Goal: Task Accomplishment & Management: Manage account settings

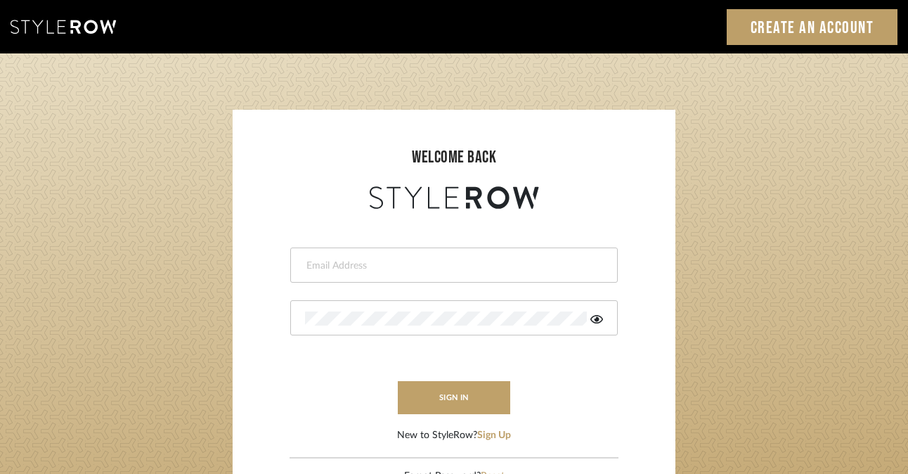
click at [464, 269] on input "email" at bounding box center [452, 266] width 294 height 14
type input "[EMAIL_ADDRESS][DOMAIN_NAME]"
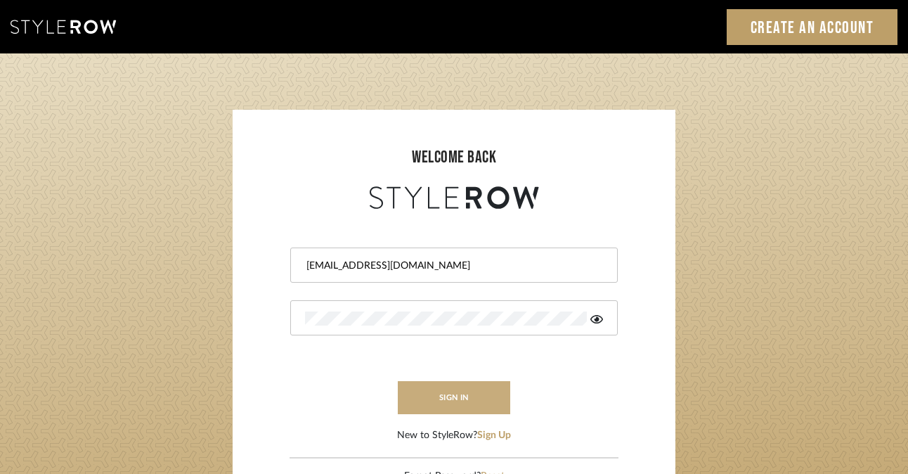
click at [448, 396] on button "sign in" at bounding box center [454, 397] width 112 height 33
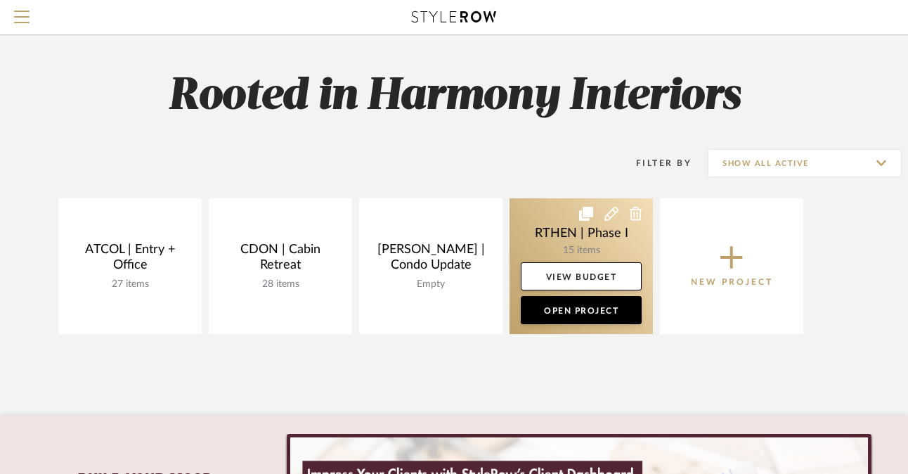
click at [606, 243] on link at bounding box center [580, 266] width 143 height 136
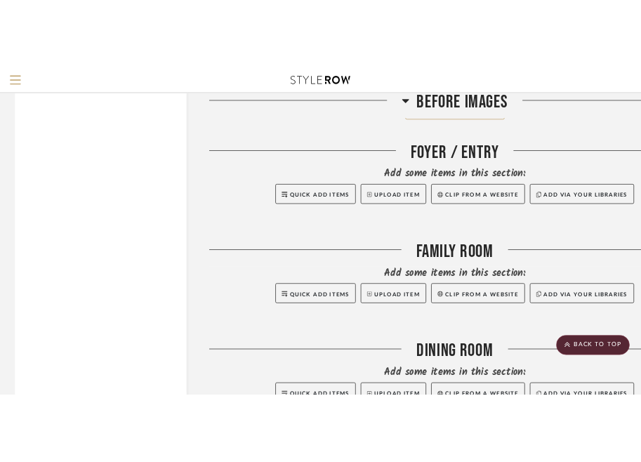
scroll to position [2175, 0]
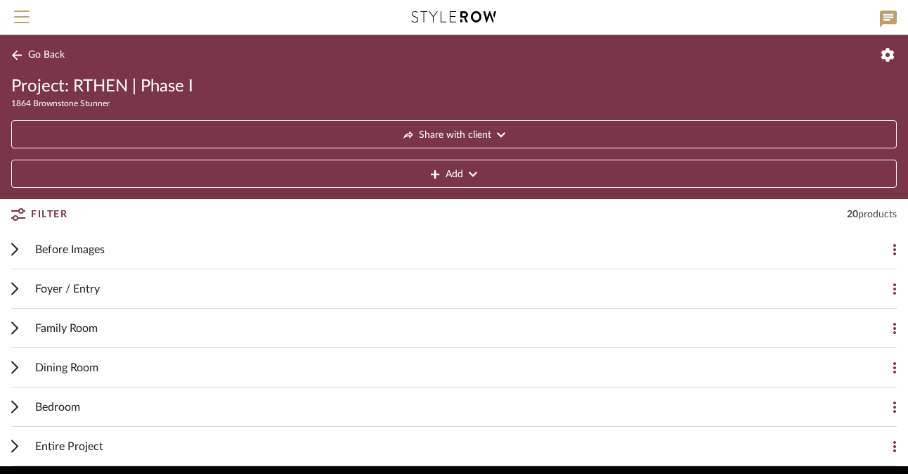
click at [15, 329] on icon at bounding box center [15, 327] width 6 height 11
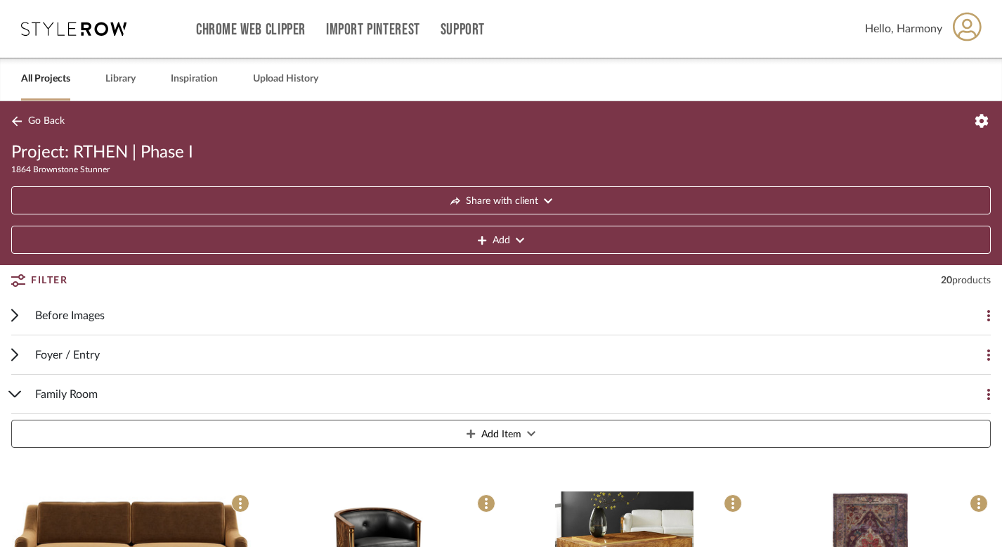
click at [43, 124] on span "Go Back" at bounding box center [46, 121] width 37 height 12
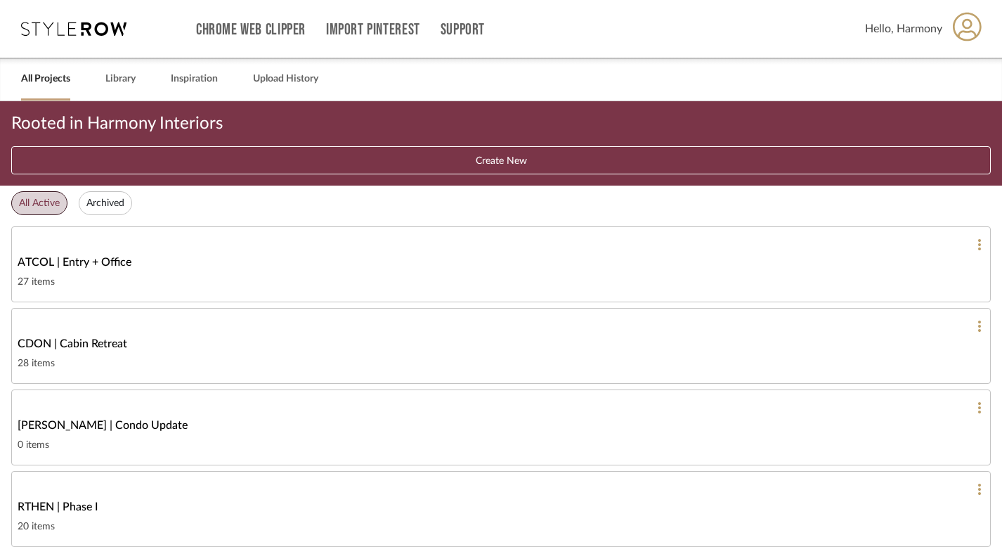
click at [52, 36] on div "Chrome Web Clipper Import Pinterest Support All Projects Library Inspiration Up…" at bounding box center [501, 29] width 961 height 58
click at [68, 20] on div "Chrome Web Clipper Import Pinterest Support All Projects Library Inspiration Up…" at bounding box center [501, 29] width 961 height 58
click at [78, 30] on icon at bounding box center [73, 29] width 105 height 14
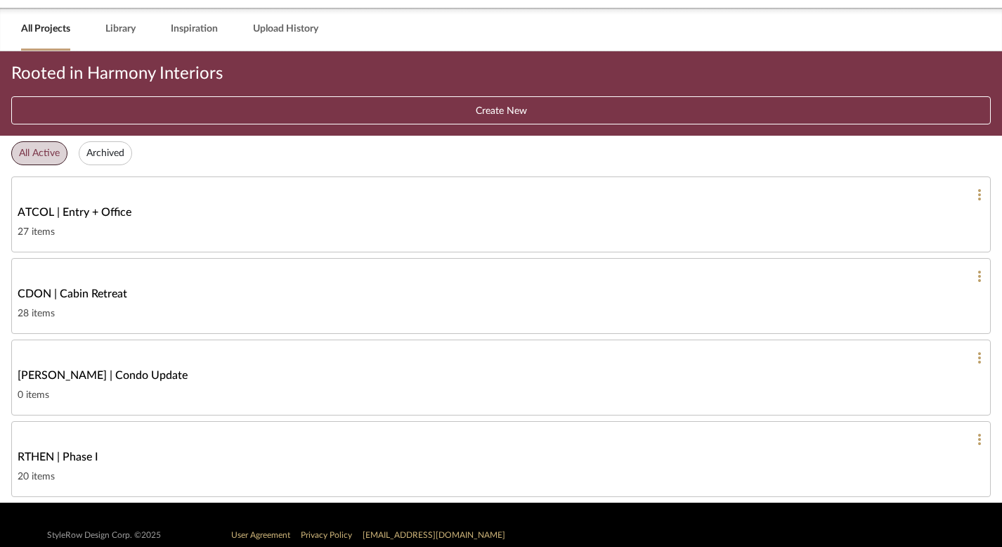
scroll to position [70, 0]
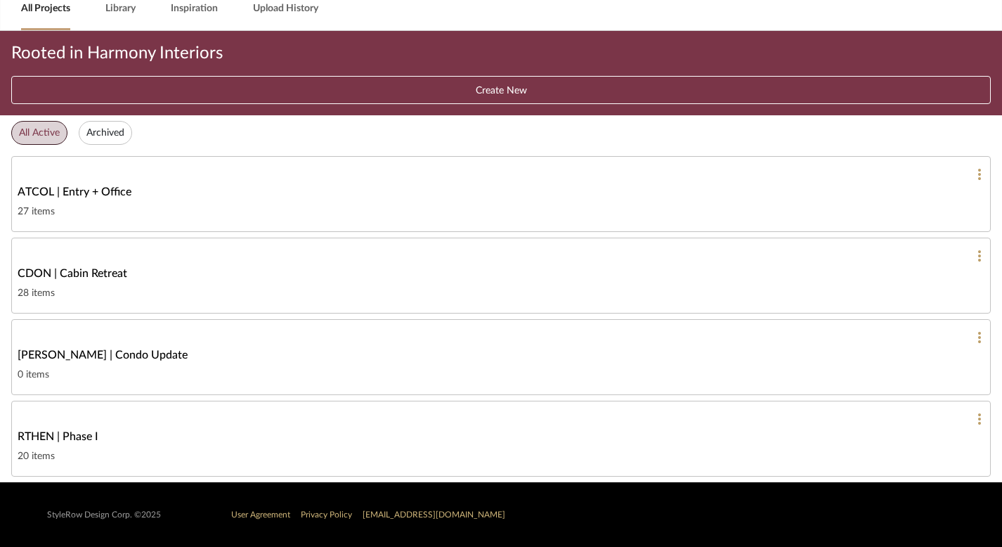
click at [181, 440] on div "RTHEN | Phase I" at bounding box center [501, 436] width 967 height 17
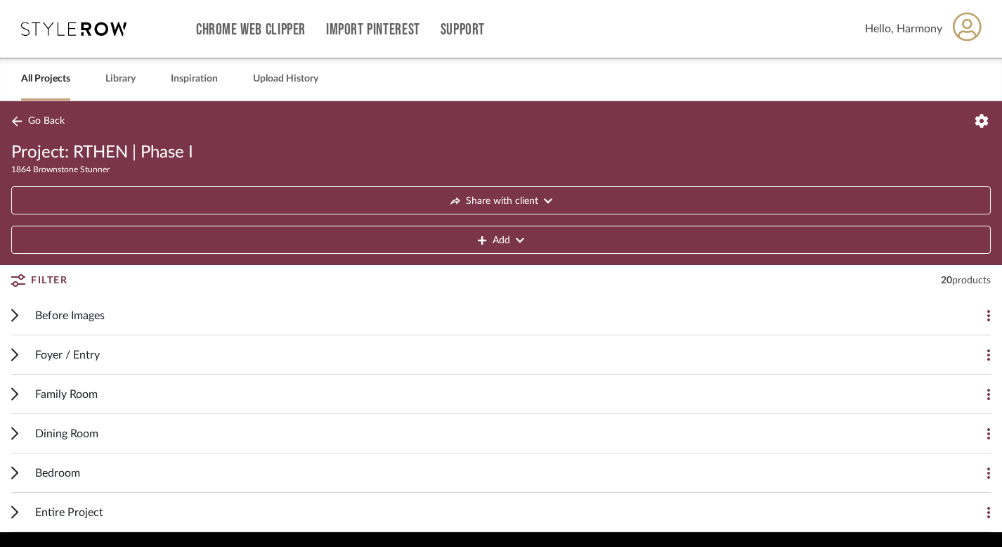
click at [549, 201] on icon at bounding box center [548, 201] width 8 height 5
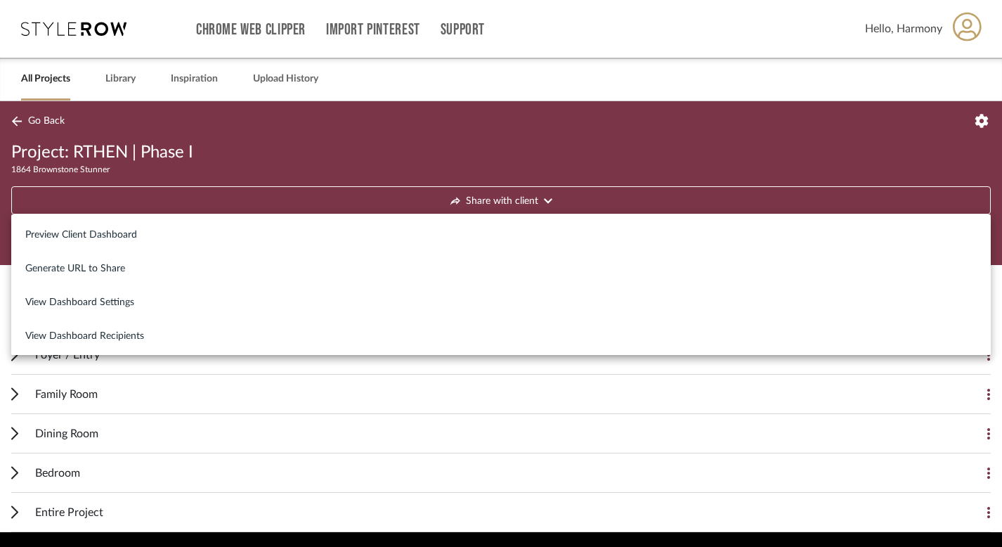
click at [549, 157] on div at bounding box center [501, 273] width 1002 height 547
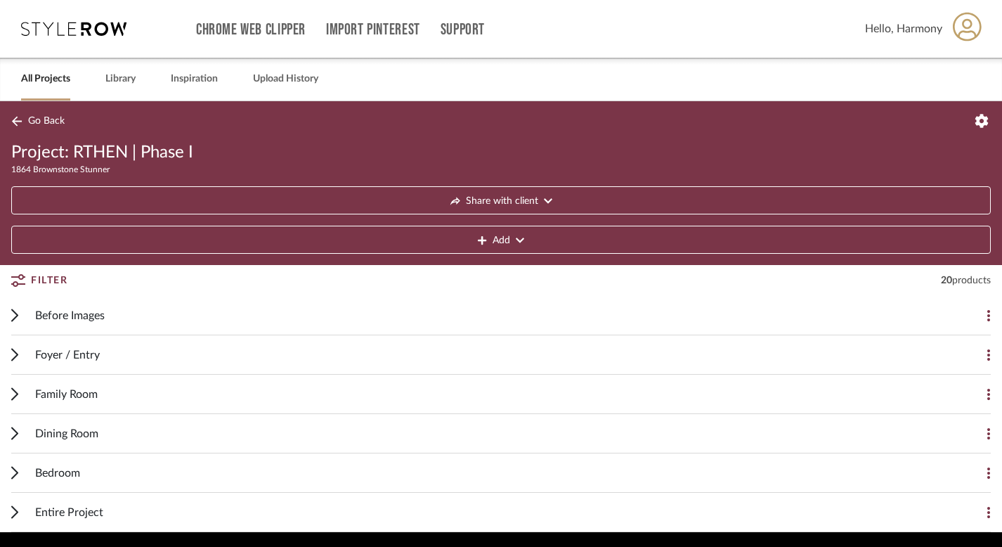
click at [521, 242] on icon at bounding box center [520, 240] width 8 height 5
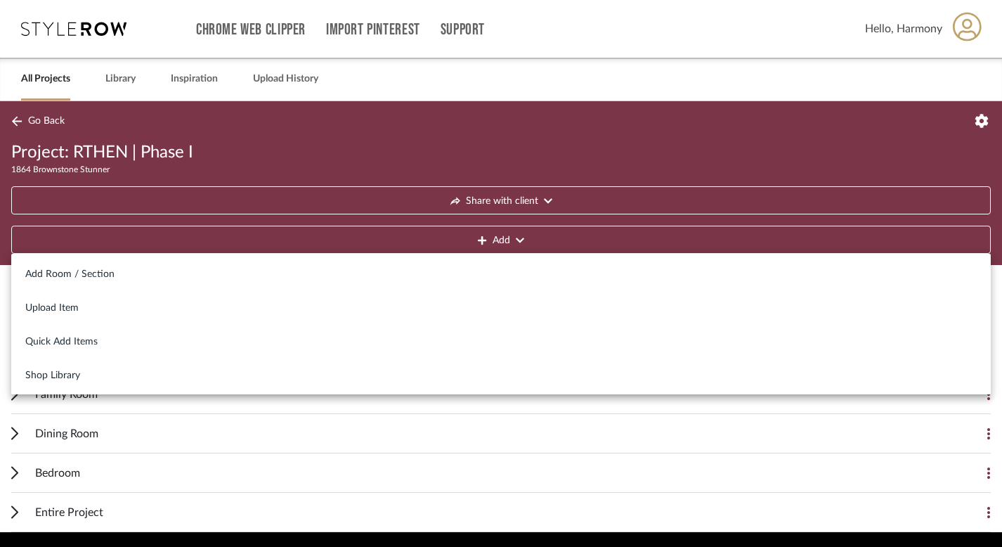
click at [522, 242] on div at bounding box center [501, 273] width 1002 height 547
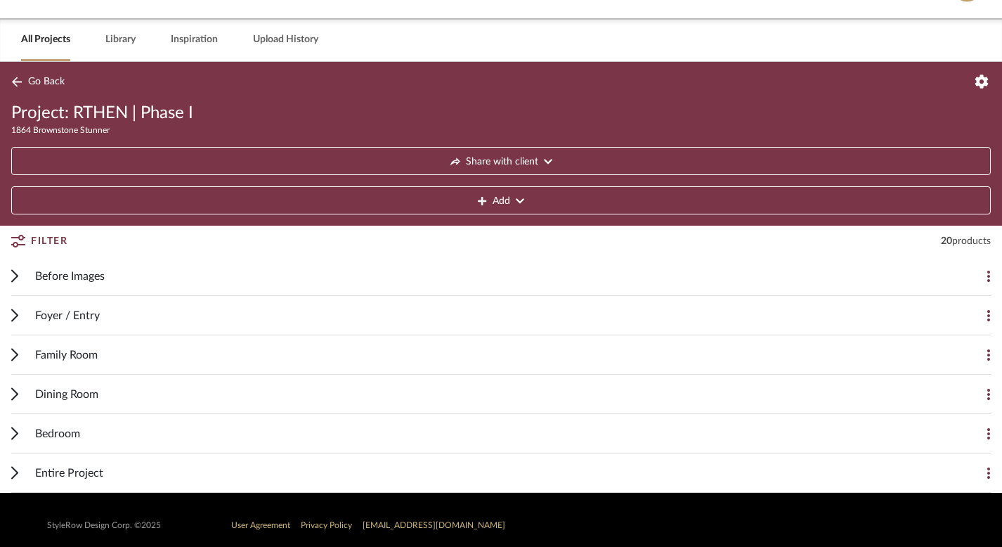
scroll to position [42, 0]
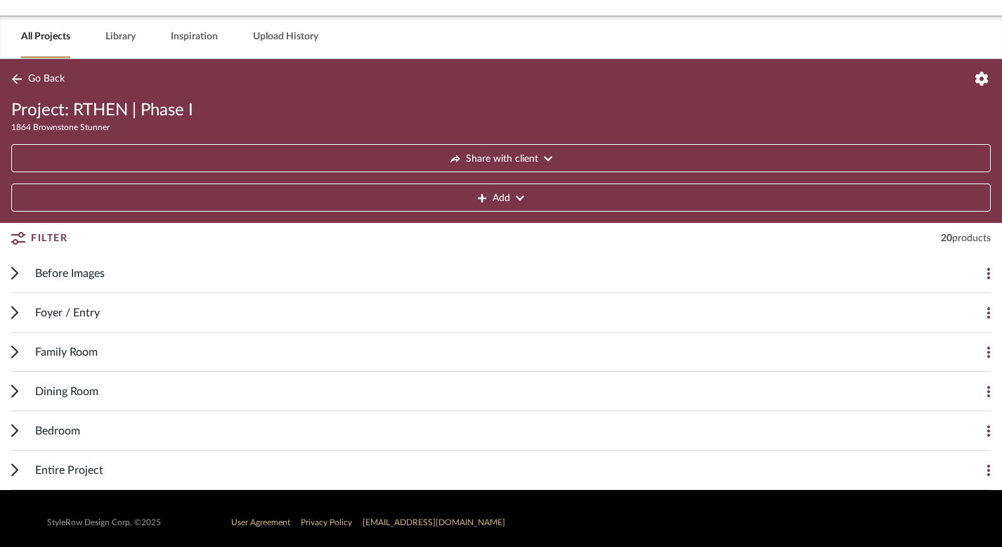
click at [17, 353] on icon at bounding box center [14, 351] width 7 height 13
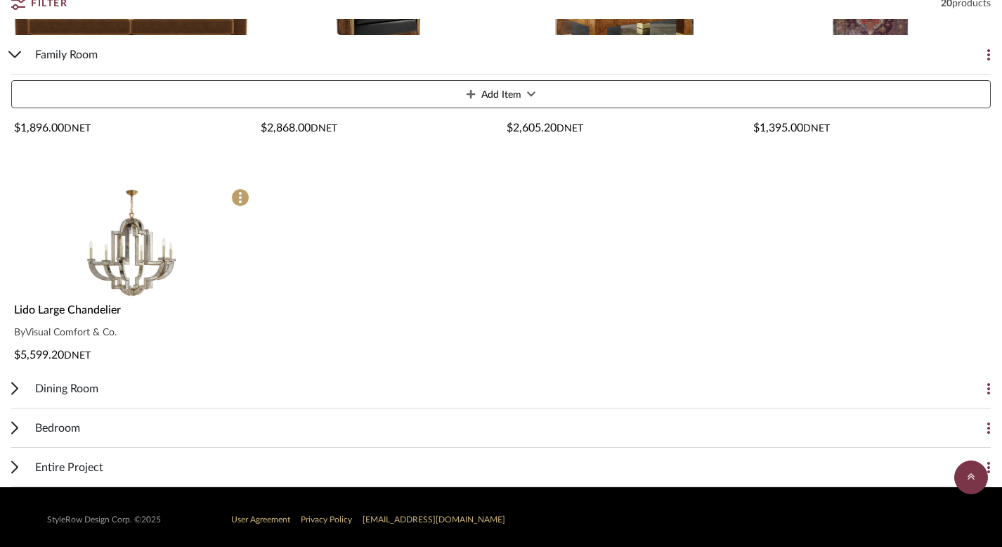
scroll to position [537, 0]
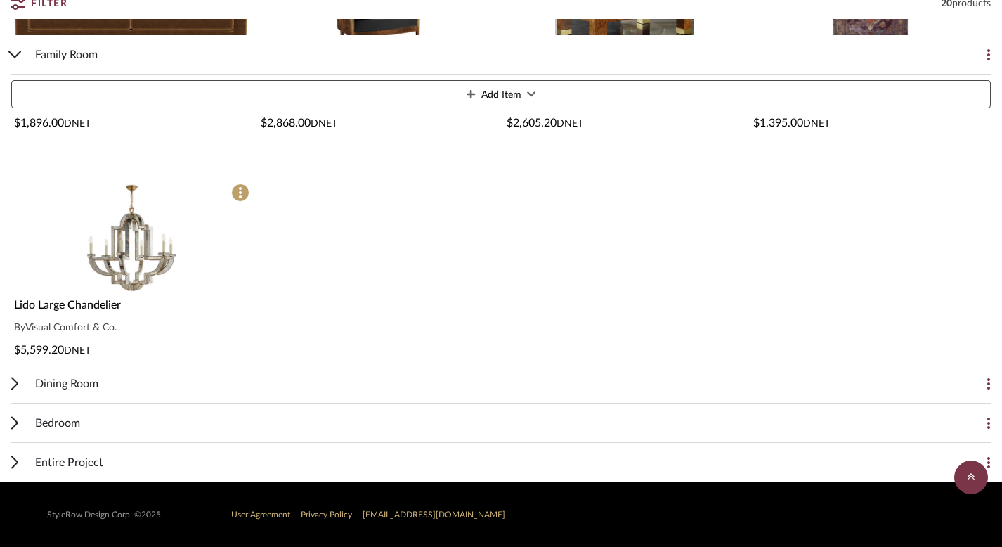
click at [18, 464] on div "Entire Project Add Item" at bounding box center [500, 462] width 979 height 39
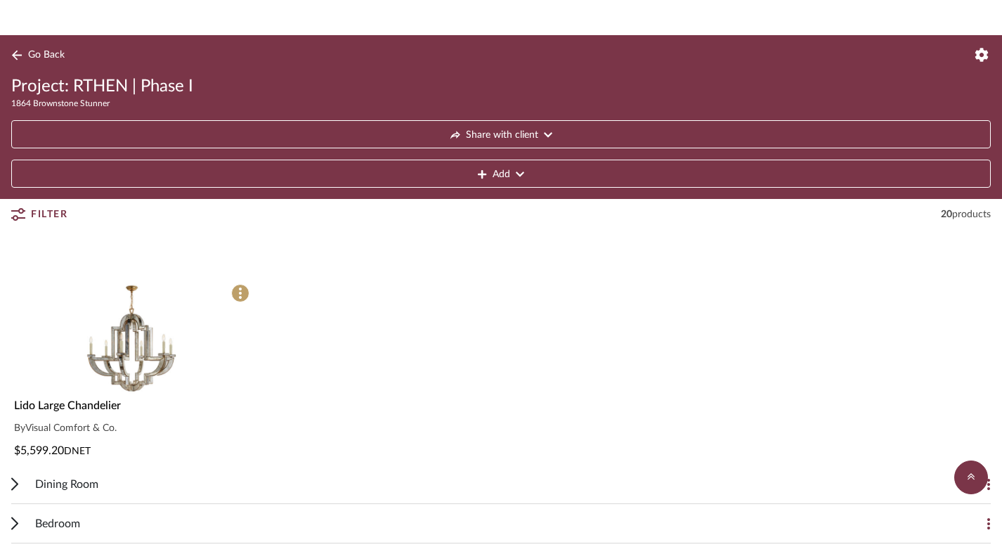
scroll to position [433, 0]
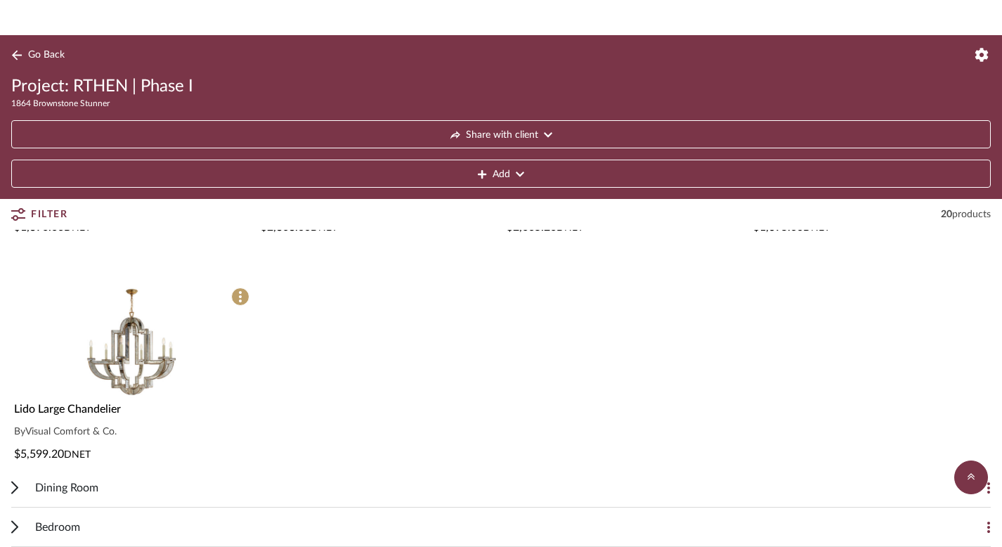
click at [917, 56] on icon at bounding box center [981, 55] width 14 height 14
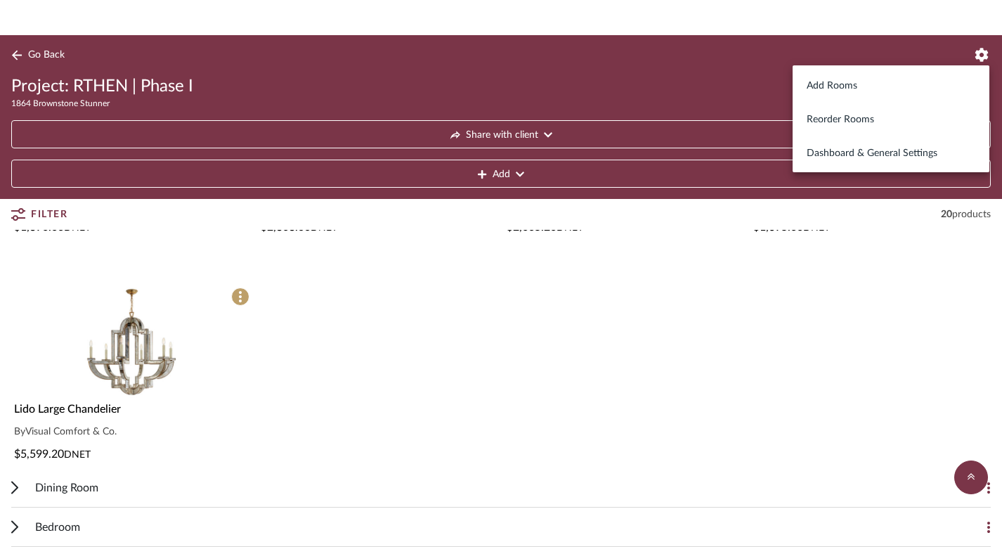
click at [22, 60] on div at bounding box center [501, 273] width 1002 height 547
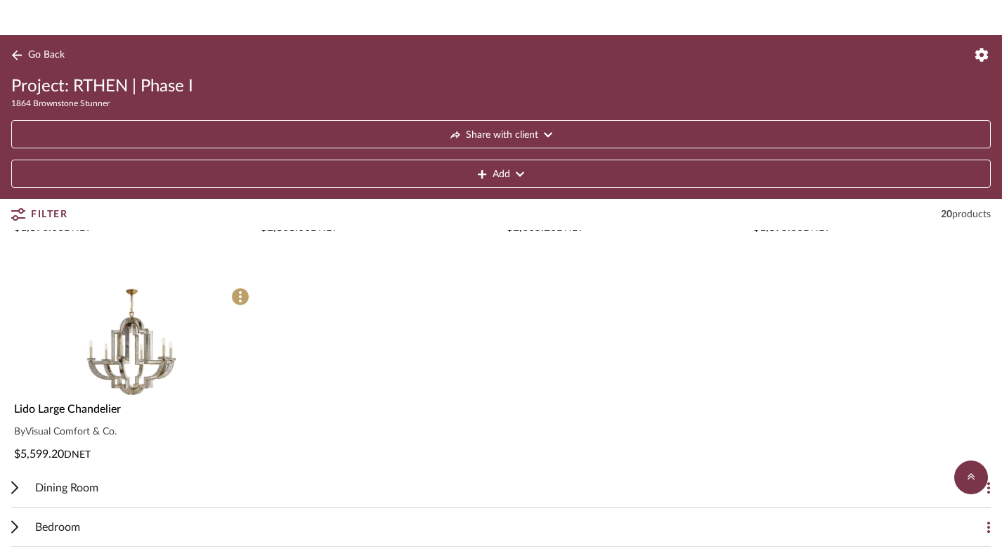
click at [18, 56] on icon at bounding box center [16, 55] width 11 height 11
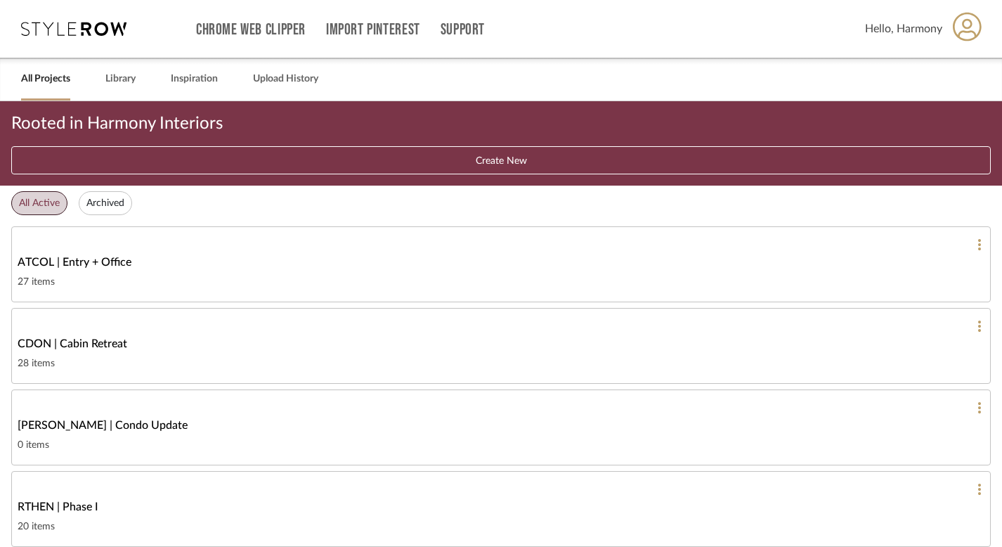
click at [40, 29] on icon at bounding box center [73, 29] width 105 height 14
click at [493, 30] on div "Chrome Web Clipper Import Pinterest Support" at bounding box center [530, 29] width 669 height 58
click at [903, 30] on span "Hello, Harmony" at bounding box center [903, 28] width 77 height 17
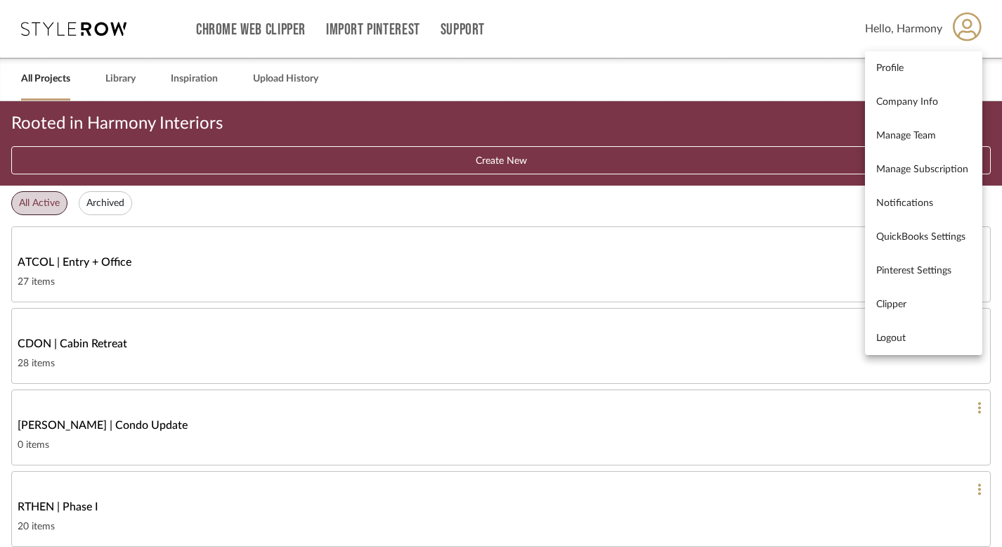
click at [96, 32] on div at bounding box center [501, 273] width 1002 height 547
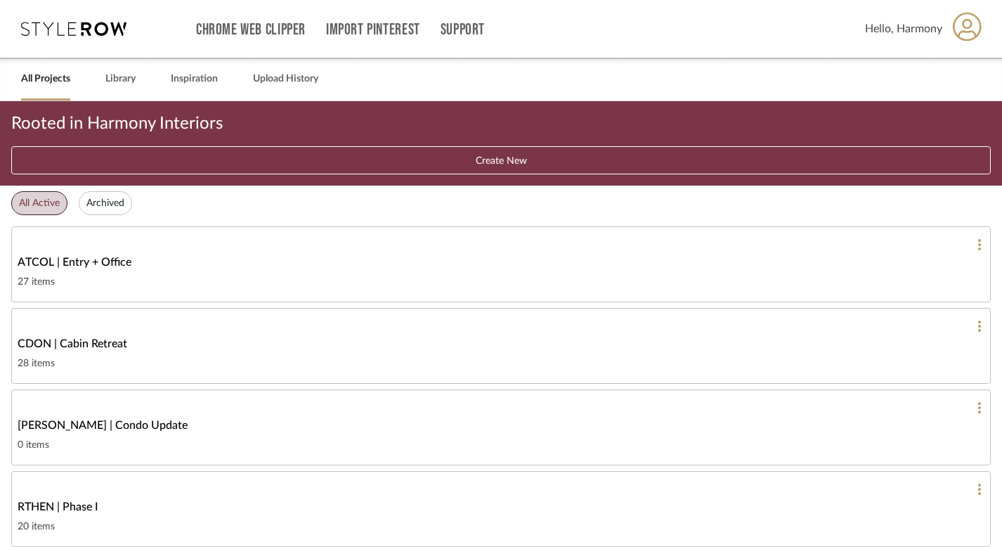
click at [93, 30] on icon at bounding box center [73, 29] width 105 height 14
click at [124, 85] on link "Library" at bounding box center [120, 79] width 30 height 19
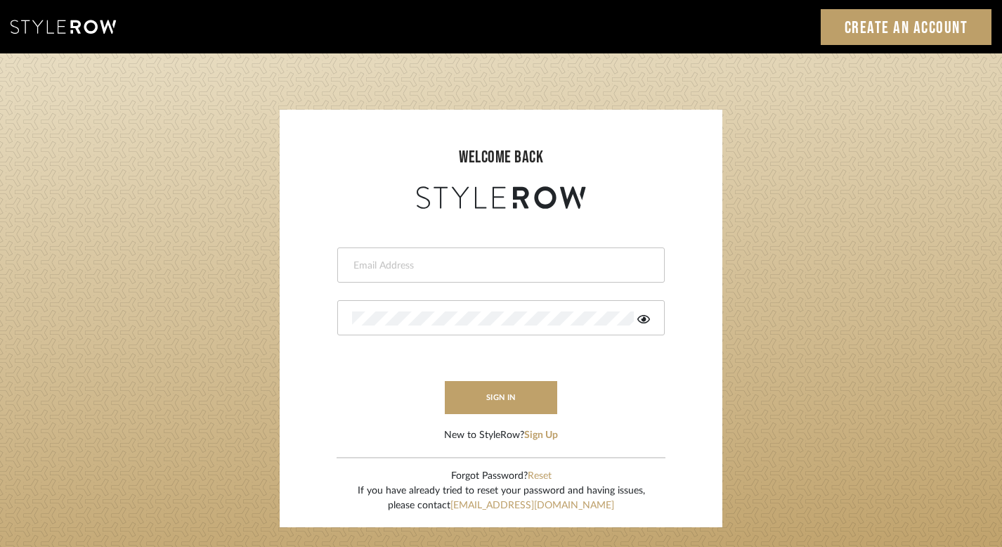
click at [466, 267] on input "email" at bounding box center [499, 266] width 294 height 14
type input "[EMAIL_ADDRESS][DOMAIN_NAME]"
click at [492, 395] on button "sign in" at bounding box center [501, 397] width 112 height 33
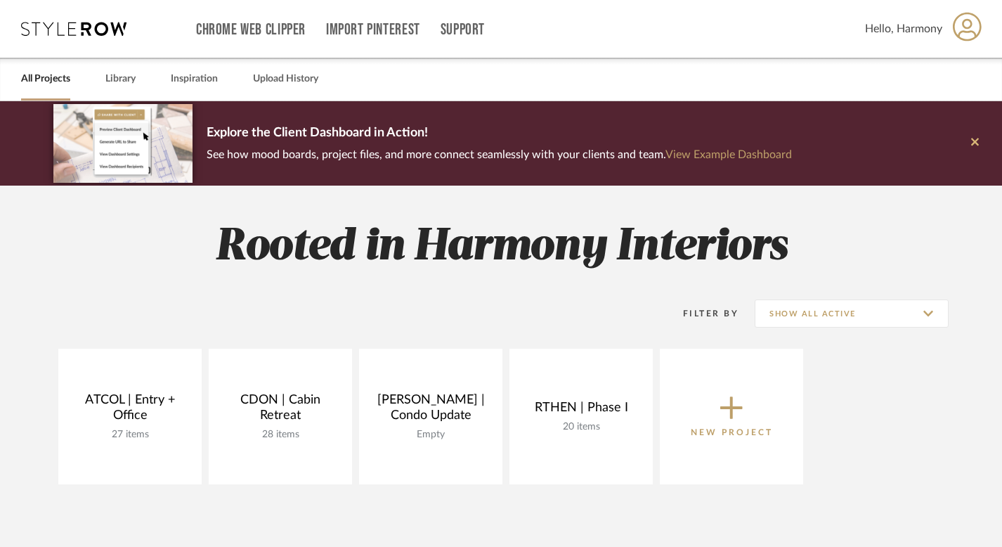
click at [975, 145] on icon at bounding box center [975, 142] width 8 height 13
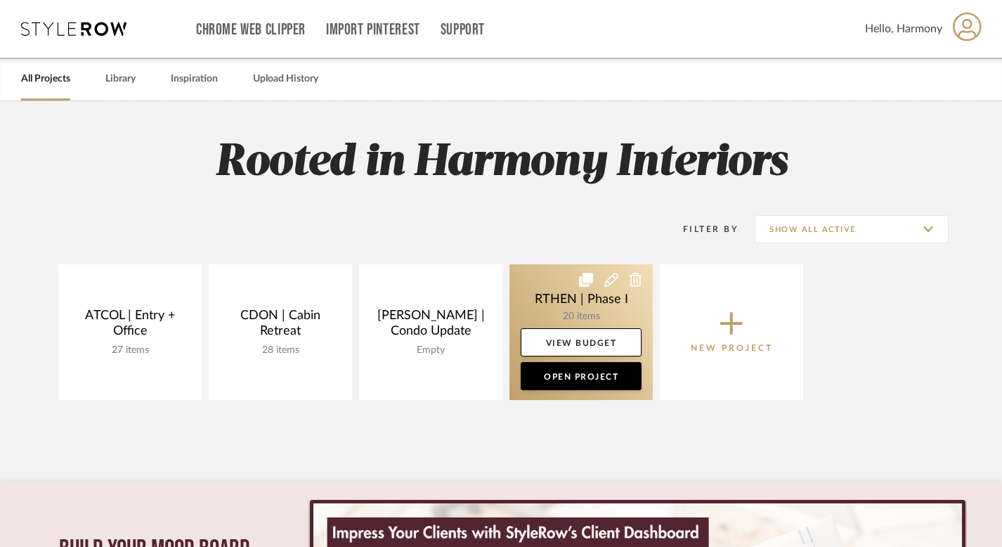
click at [542, 301] on link at bounding box center [580, 332] width 143 height 136
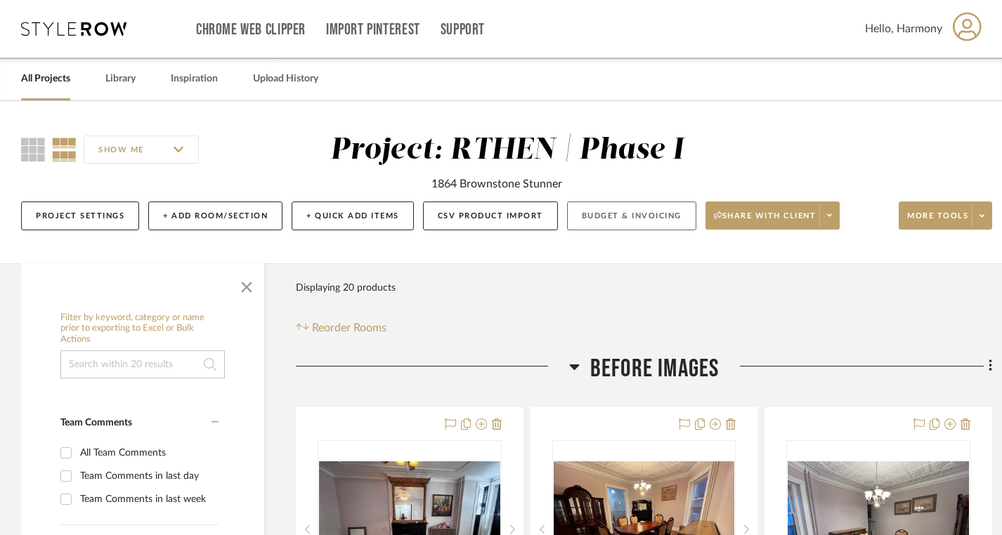
click at [619, 216] on button "Budget & Invoicing" at bounding box center [631, 216] width 129 height 29
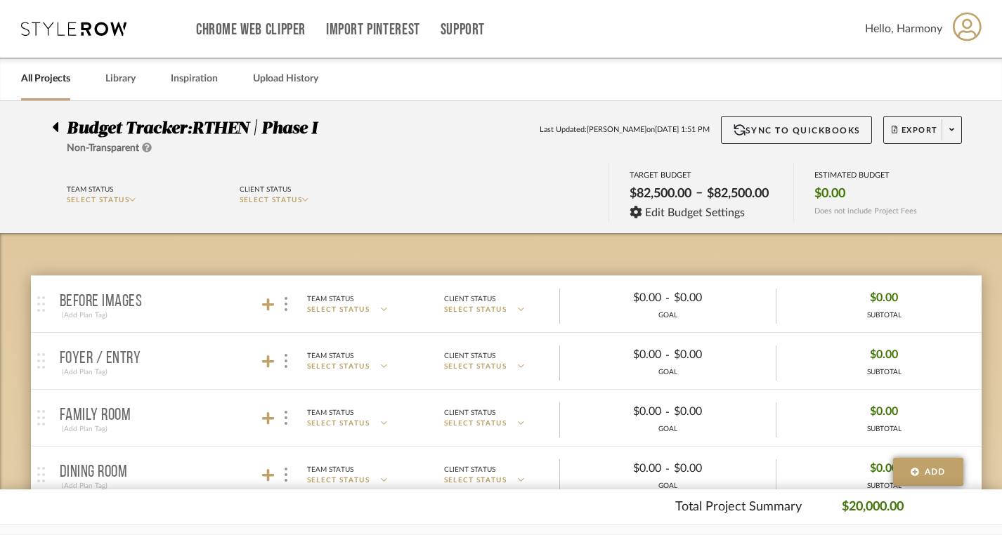
click at [56, 126] on icon at bounding box center [56, 127] width 6 height 10
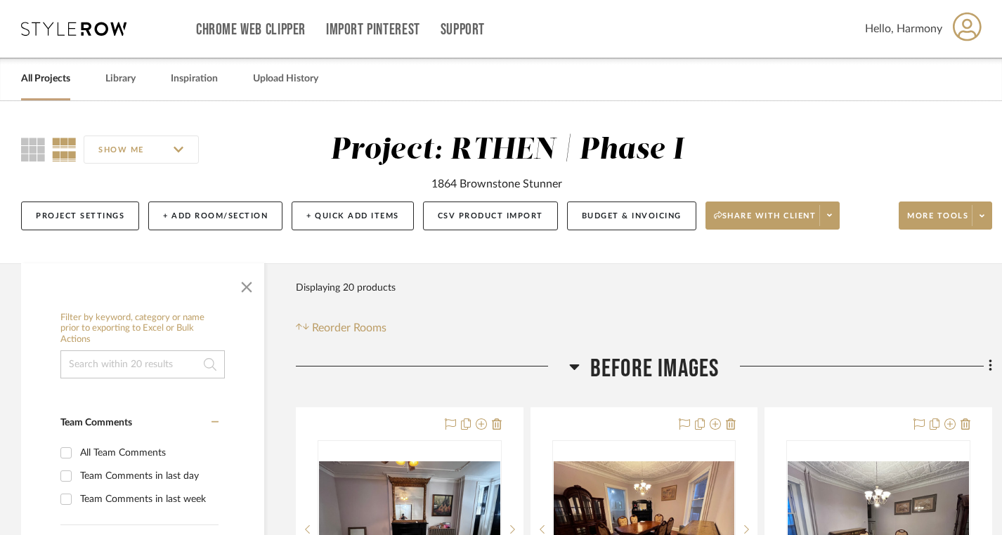
click at [573, 367] on icon at bounding box center [574, 368] width 10 height 6
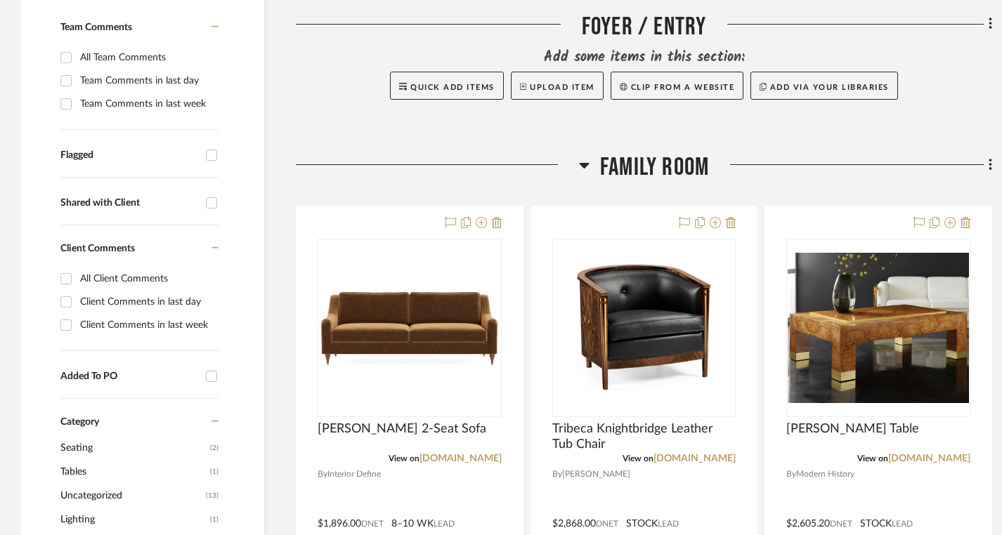
scroll to position [453, 0]
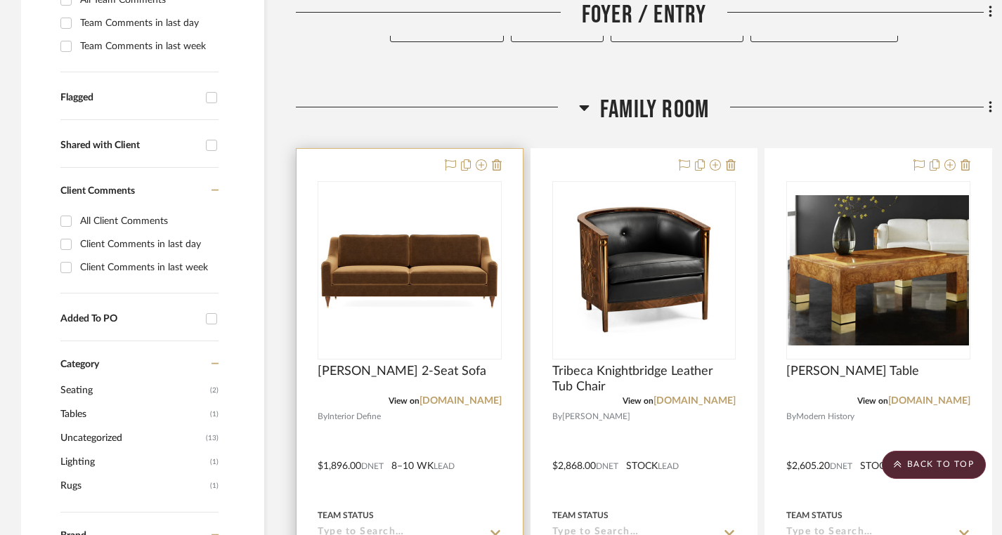
click at [396, 172] on div at bounding box center [409, 456] width 226 height 615
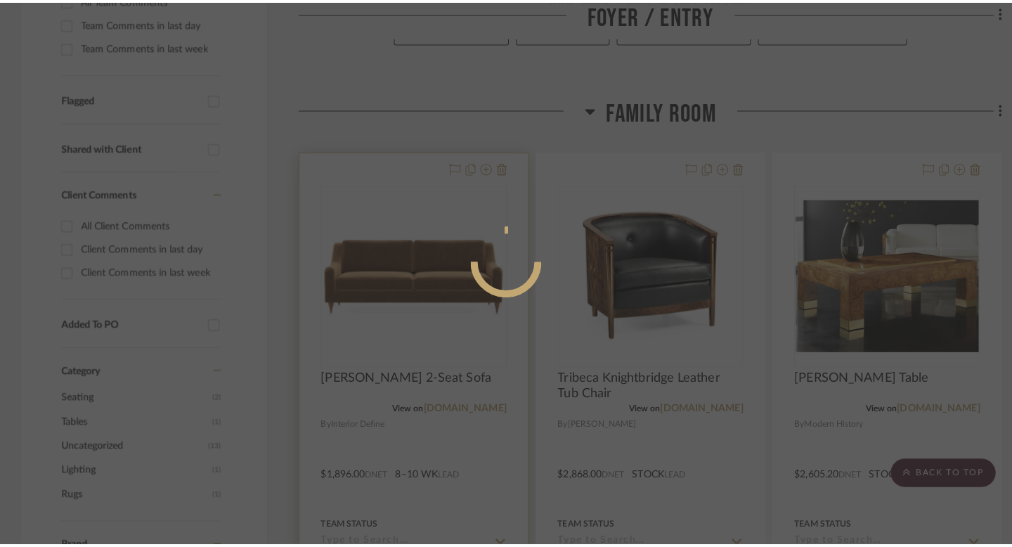
scroll to position [0, 0]
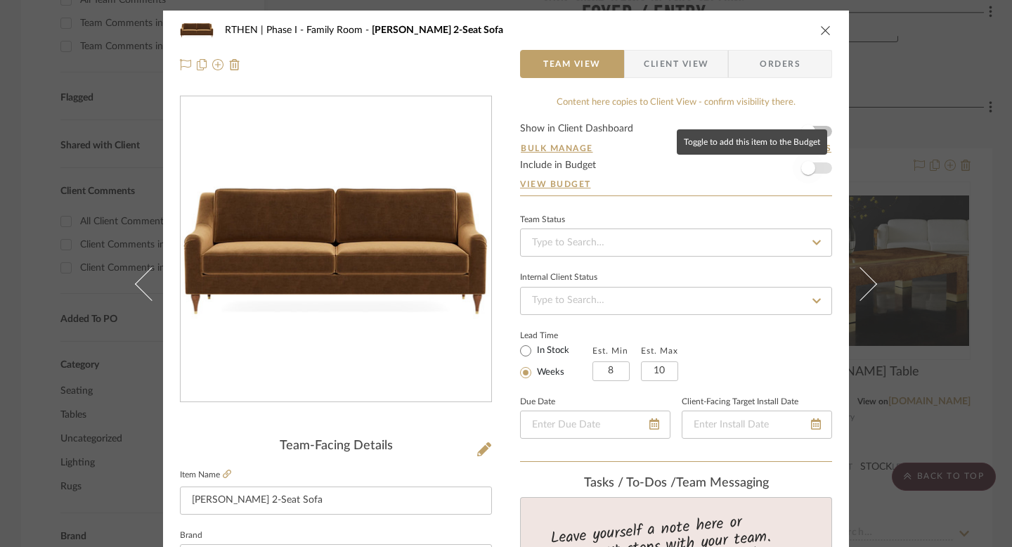
click at [807, 169] on span "button" at bounding box center [808, 168] width 14 height 14
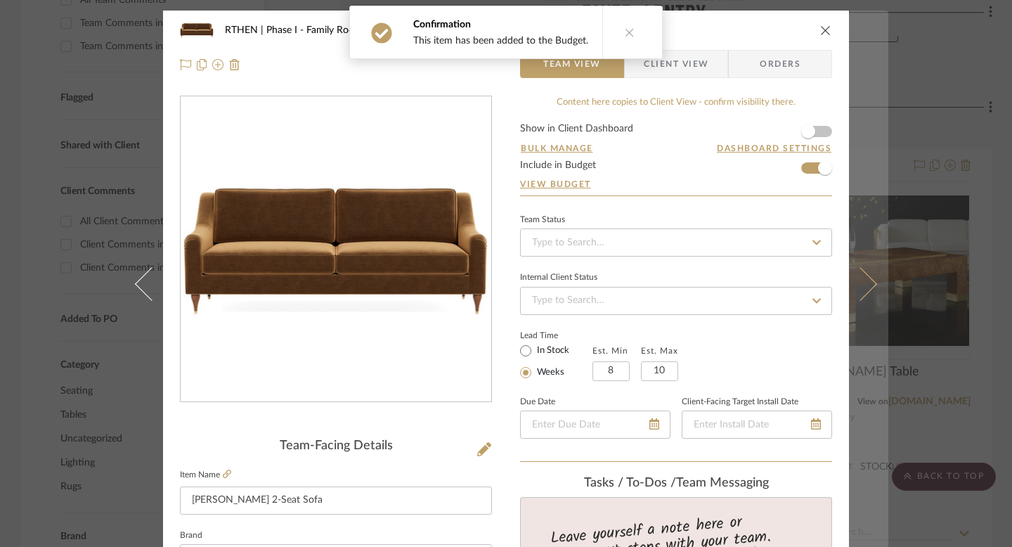
click at [871, 282] on button at bounding box center [868, 284] width 39 height 547
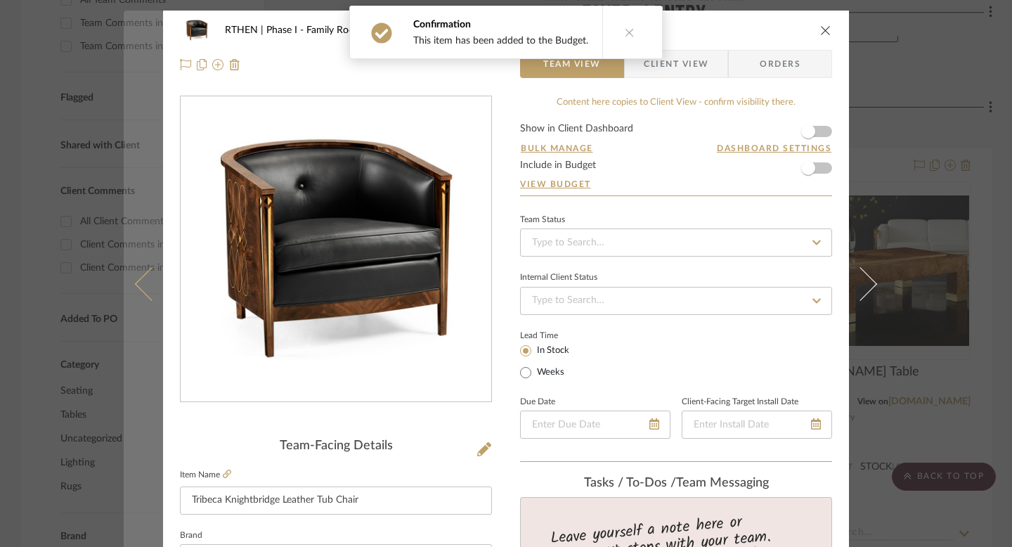
click at [143, 294] on icon at bounding box center [152, 284] width 34 height 34
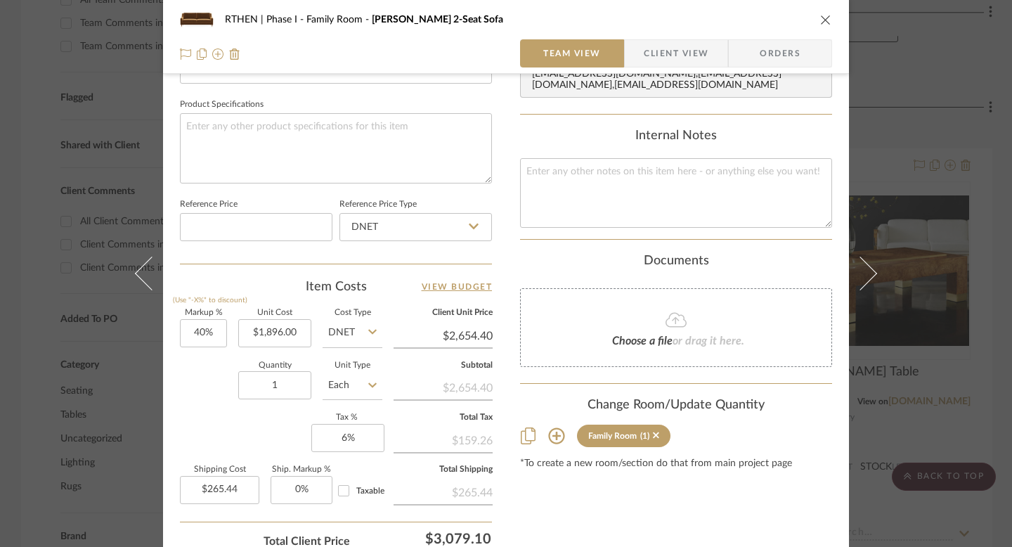
scroll to position [648, 0]
click at [195, 330] on input "40" at bounding box center [203, 331] width 47 height 28
type input "20%"
type input "1896.00"
type input "$2,275.20"
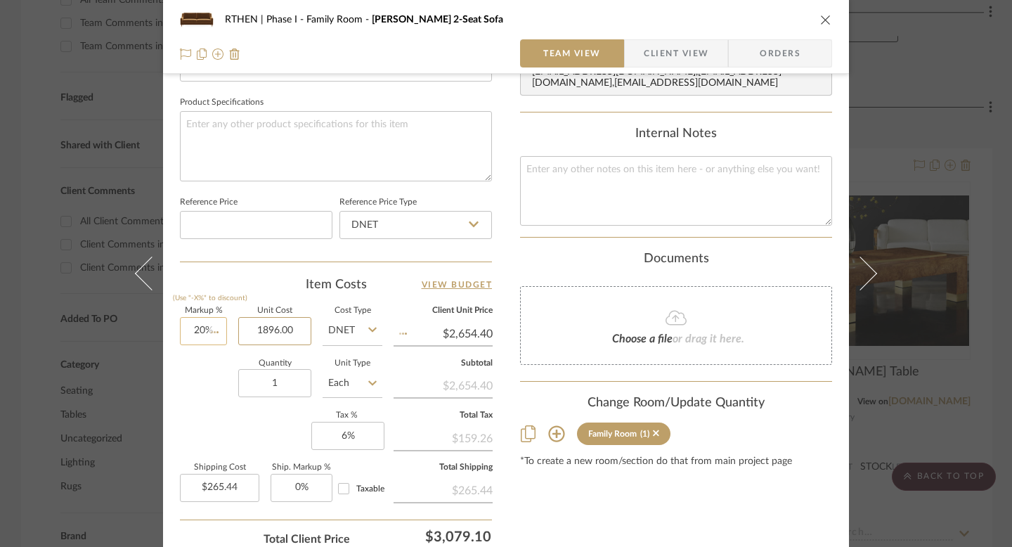
type input "$227.52"
type input "$1,896.00"
click at [509, 352] on div "RTHEN | Phase I Family Room Alexander 2-Seat Sofa Team View Client View Orders …" at bounding box center [506, 11] width 686 height 1298
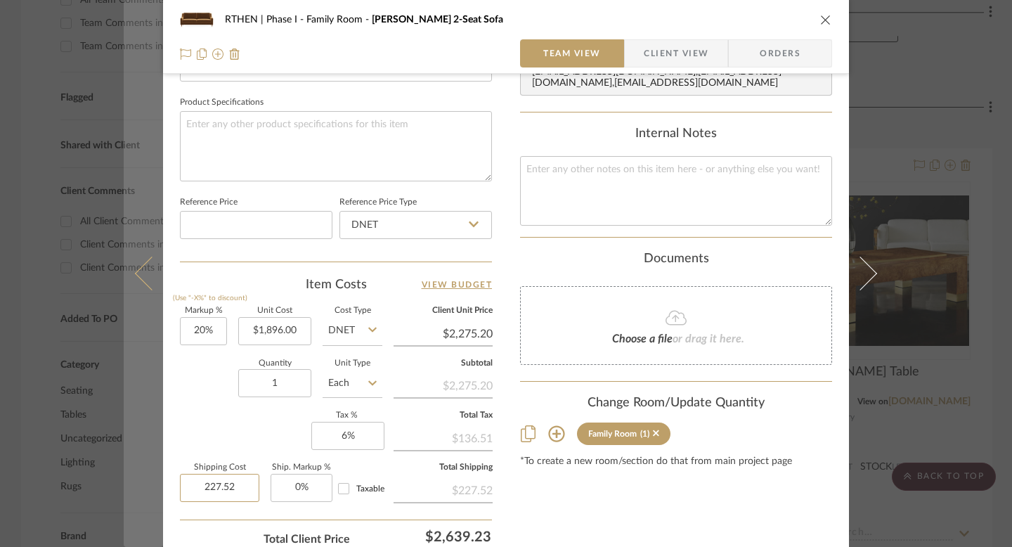
drag, startPoint x: 236, startPoint y: 485, endPoint x: 153, endPoint y: 485, distance: 82.9
click at [153, 485] on mat-dialog-content "RTHEN | Phase I Family Room Alexander 2-Seat Sofa Team View Client View Orders …" at bounding box center [506, 11] width 764 height 1298
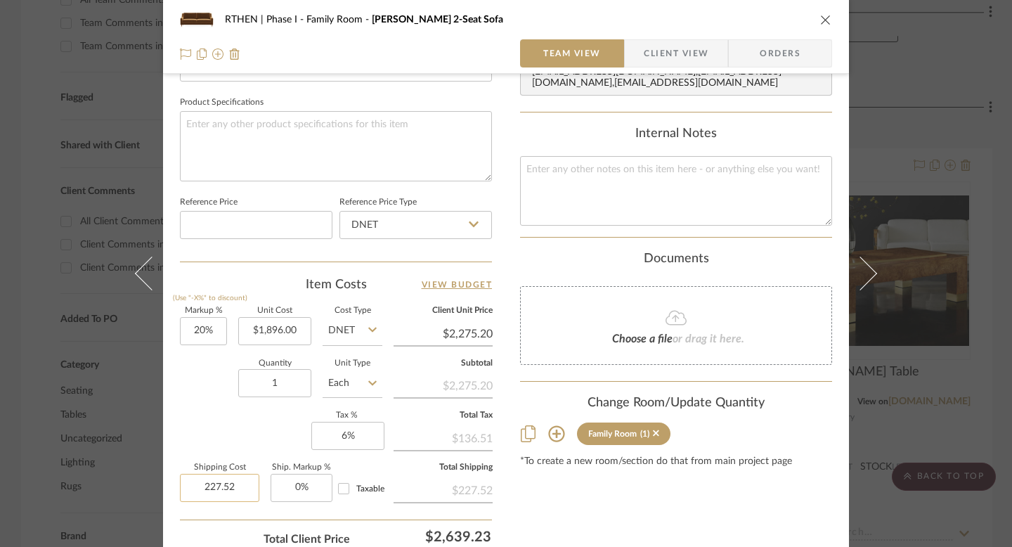
drag, startPoint x: 242, startPoint y: 489, endPoint x: 197, endPoint y: 486, distance: 45.0
click at [197, 486] on input "227.52" at bounding box center [219, 488] width 79 height 28
type input "$299.00"
type input "0"
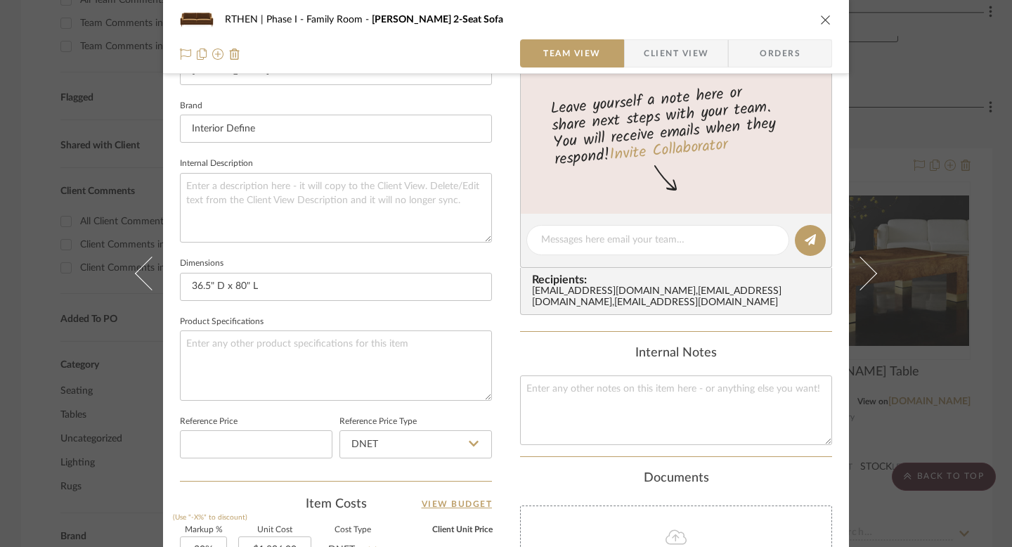
scroll to position [173, 0]
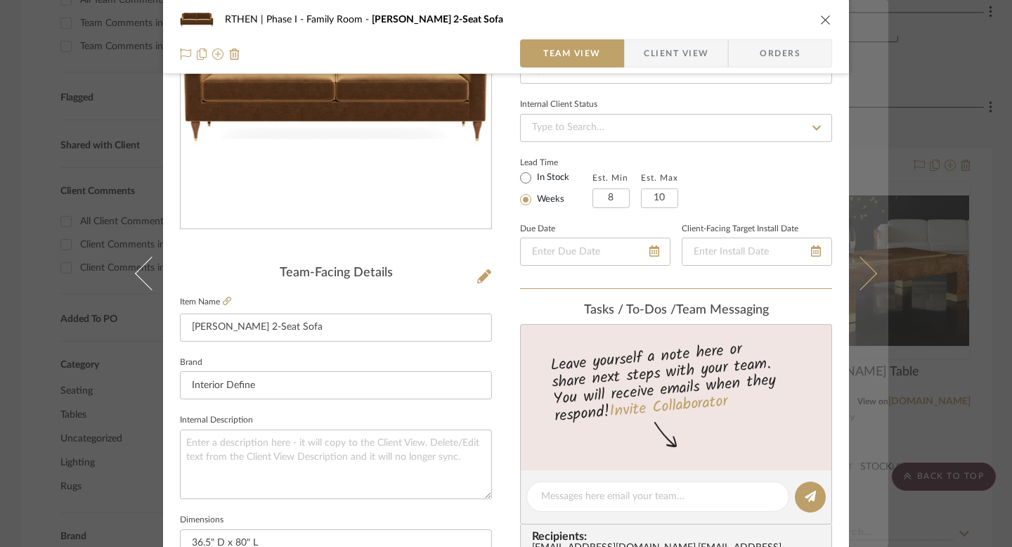
type input "0%"
click at [867, 275] on icon at bounding box center [860, 273] width 34 height 34
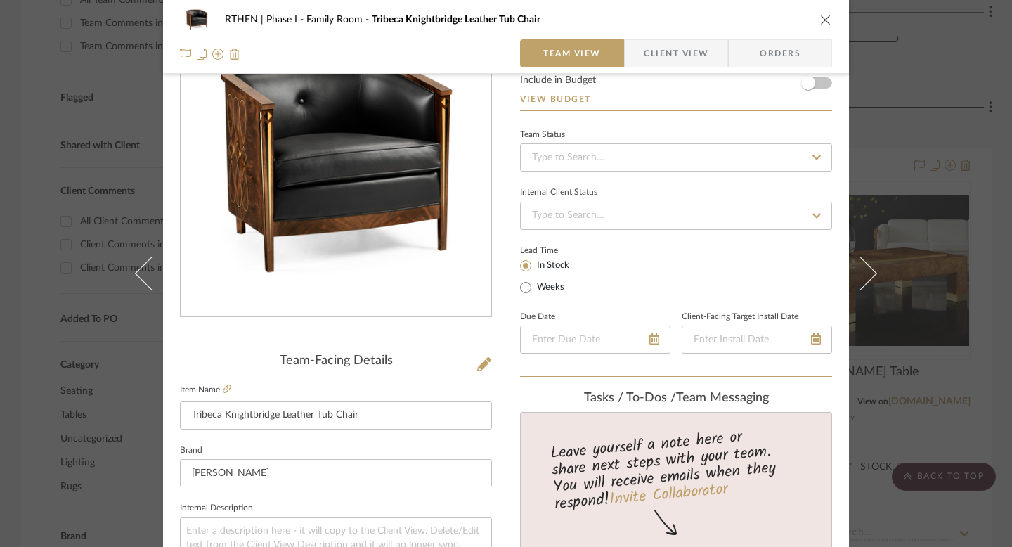
scroll to position [0, 0]
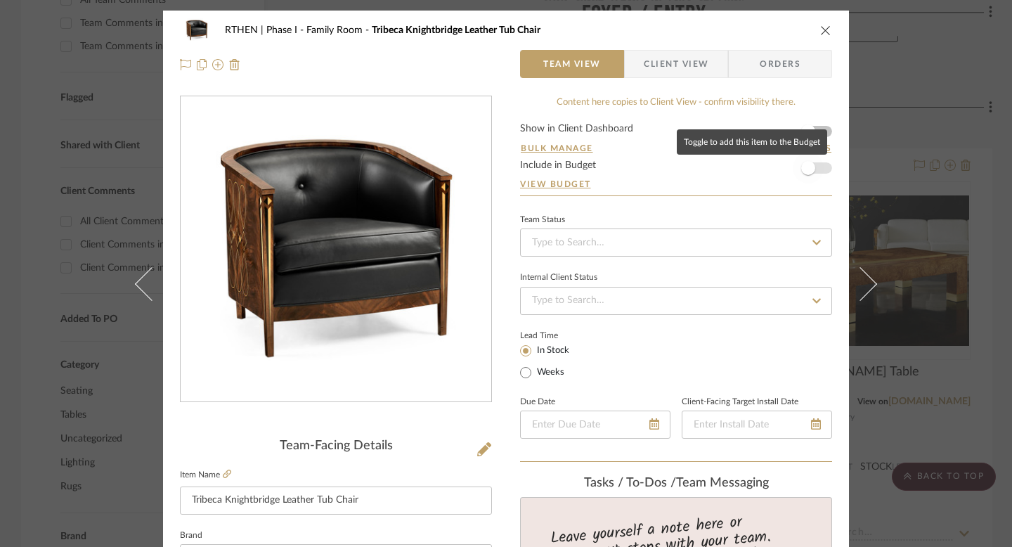
click at [803, 172] on span "button" at bounding box center [808, 168] width 14 height 14
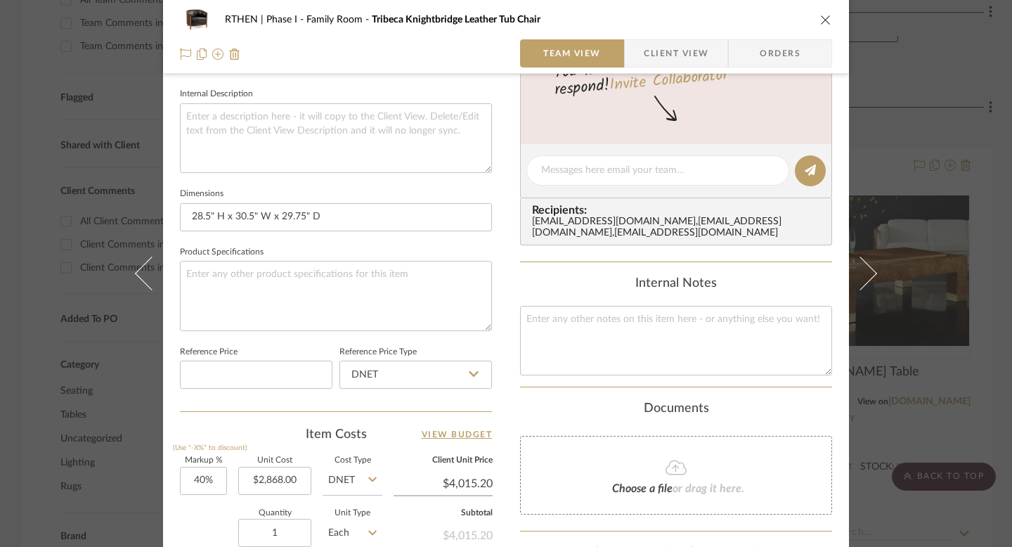
scroll to position [540, 0]
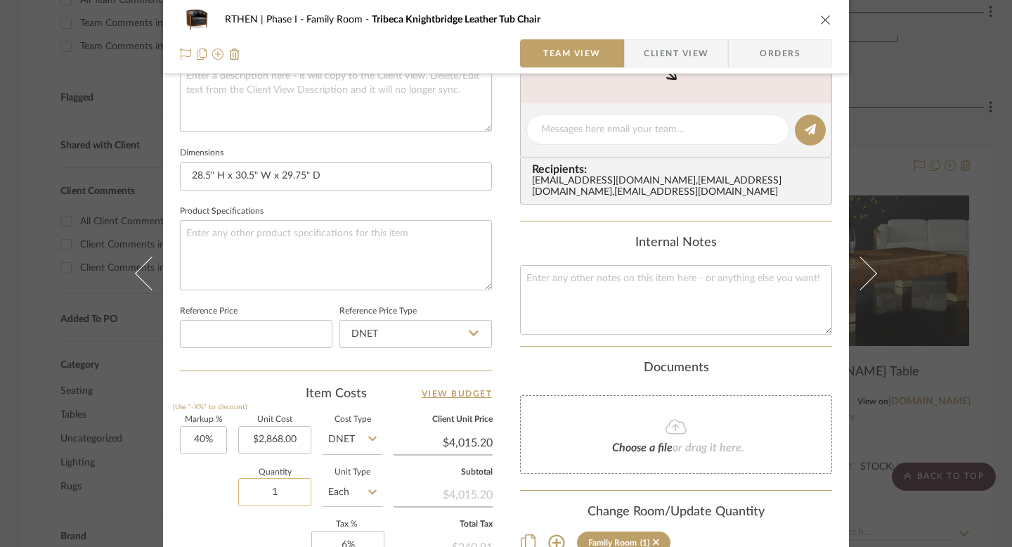
click at [280, 488] on input "1" at bounding box center [274, 492] width 73 height 28
type input "2"
type input "$803.04"
click at [503, 458] on div "RTHEN | Phase I Family Room Tribeca Knightbridge Leather Tub Chair Team View Cl…" at bounding box center [506, 120] width 686 height 1298
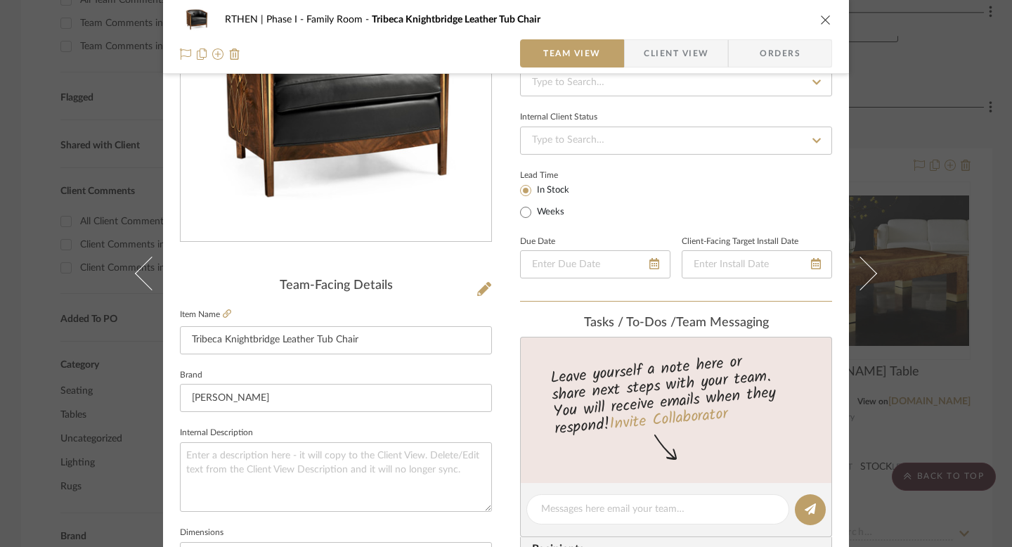
scroll to position [0, 0]
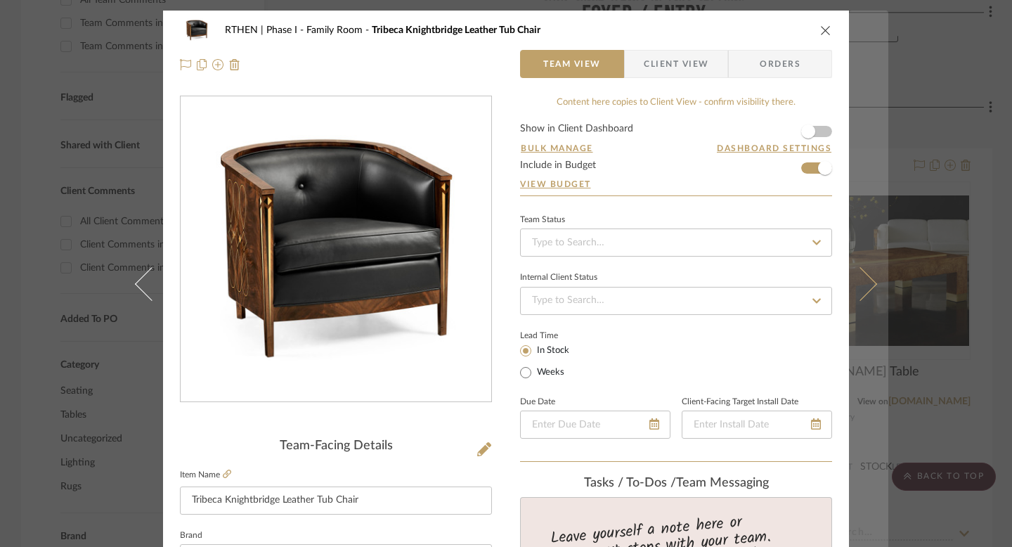
click at [866, 284] on icon at bounding box center [860, 284] width 34 height 34
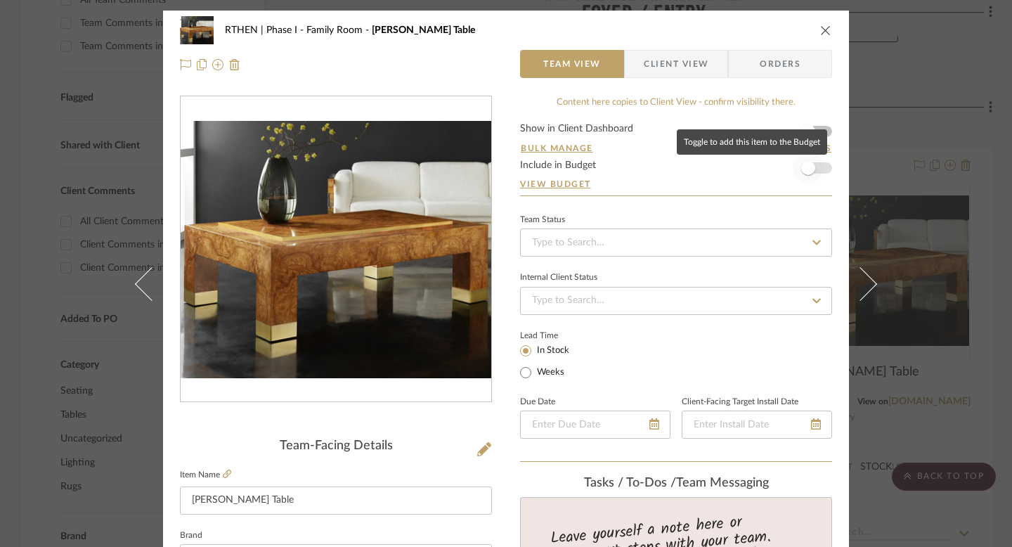
click at [809, 169] on span "button" at bounding box center [808, 168] width 14 height 14
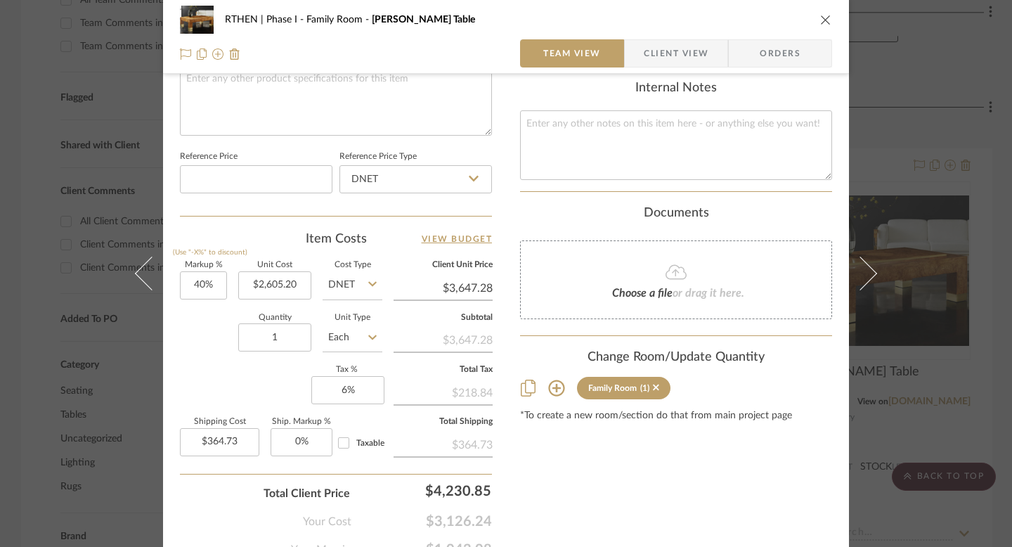
scroll to position [759, 0]
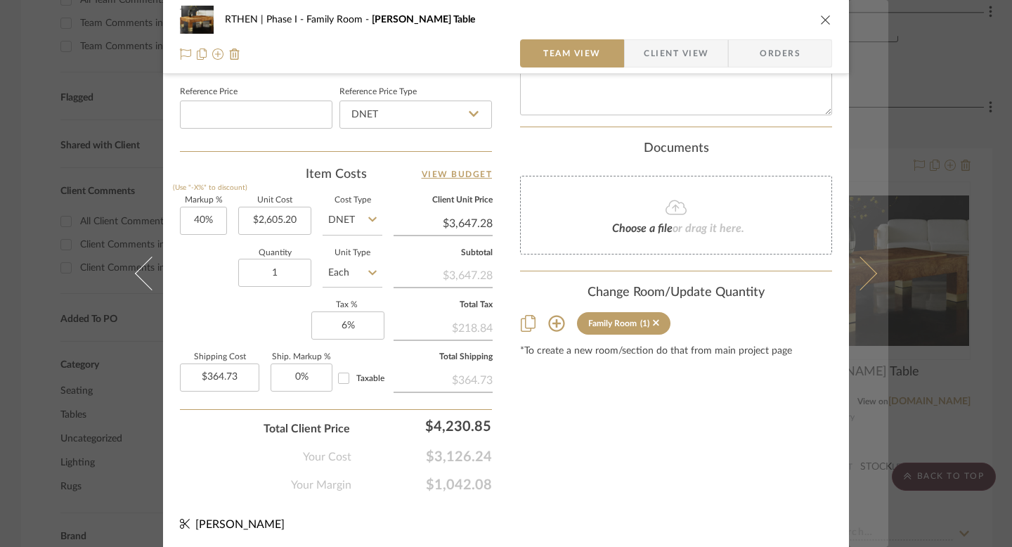
click at [868, 270] on icon at bounding box center [860, 273] width 34 height 34
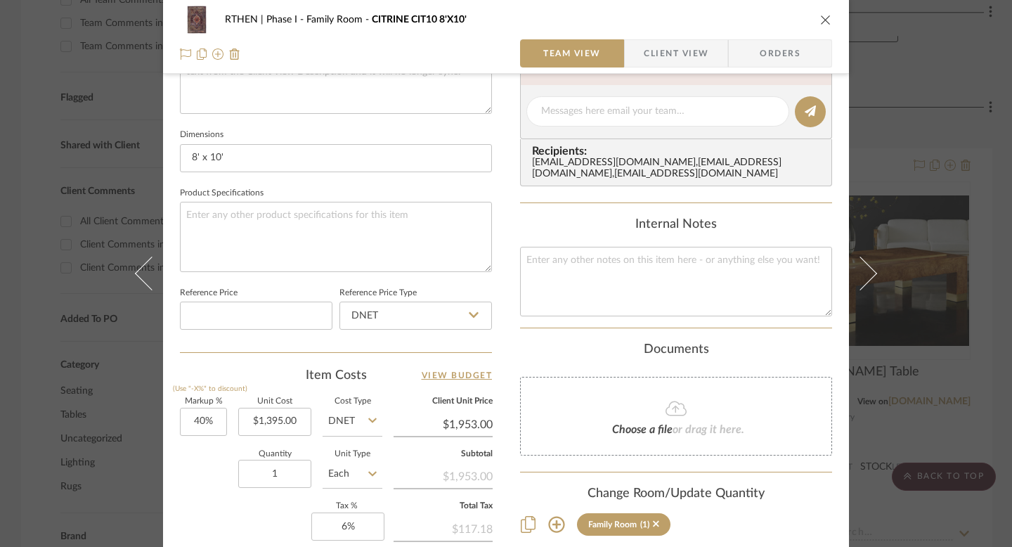
scroll to position [0, 0]
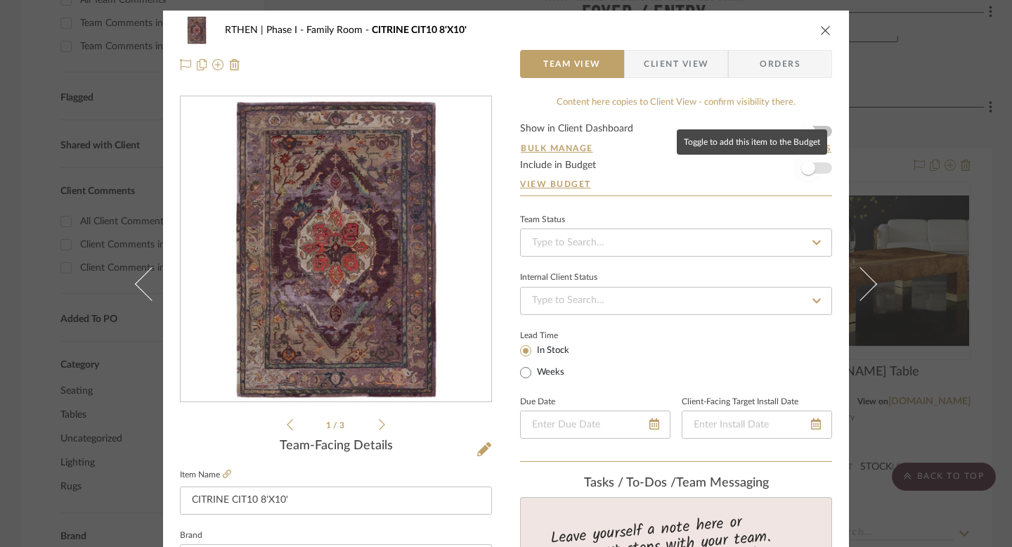
click at [807, 167] on span "button" at bounding box center [808, 168] width 14 height 14
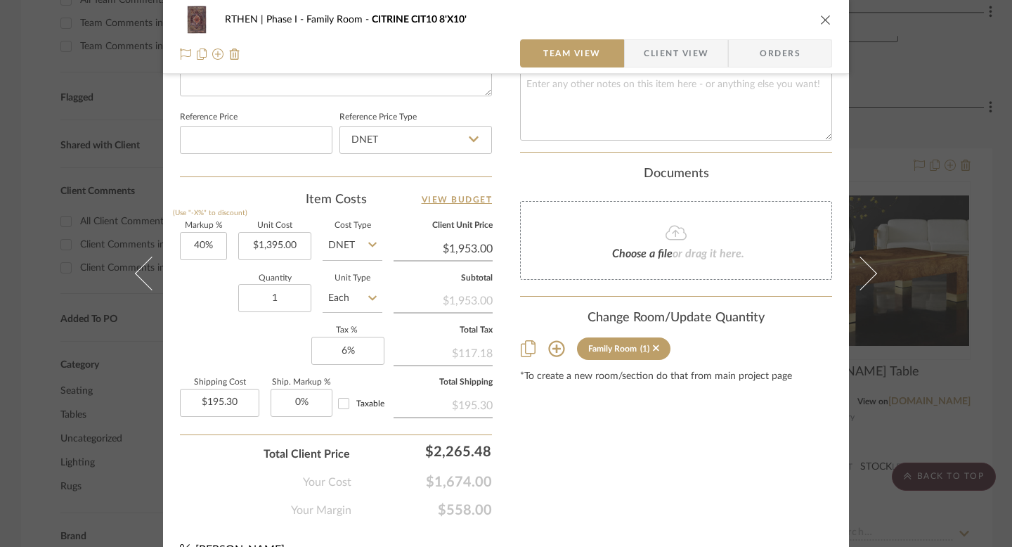
scroll to position [759, 0]
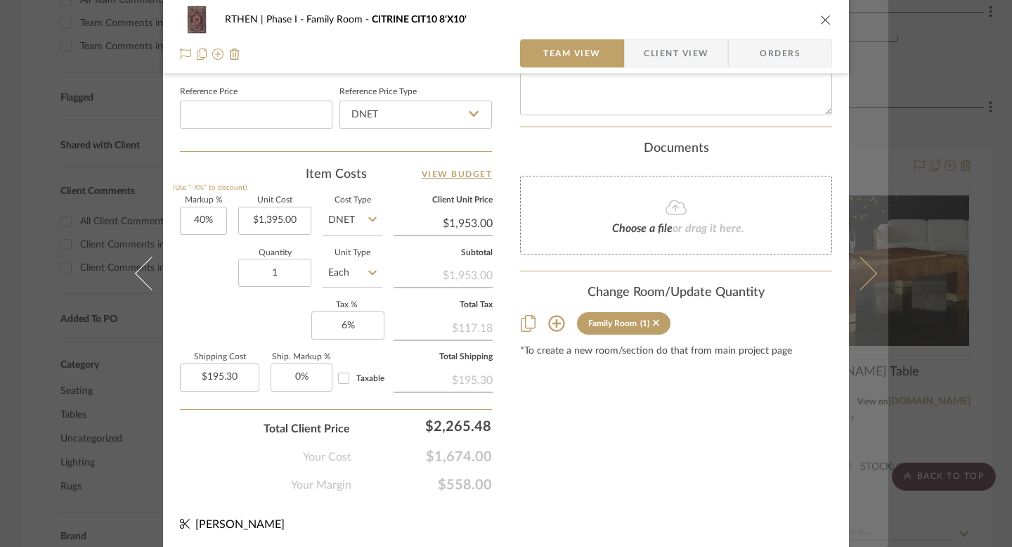
click at [869, 277] on button at bounding box center [868, 273] width 39 height 547
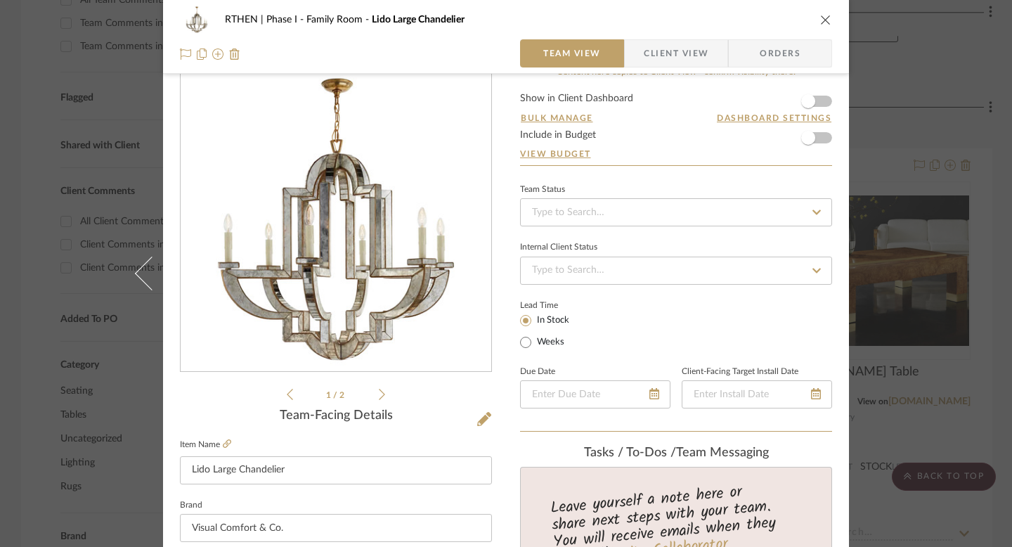
scroll to position [31, 0]
click at [809, 139] on span "button" at bounding box center [808, 137] width 14 height 14
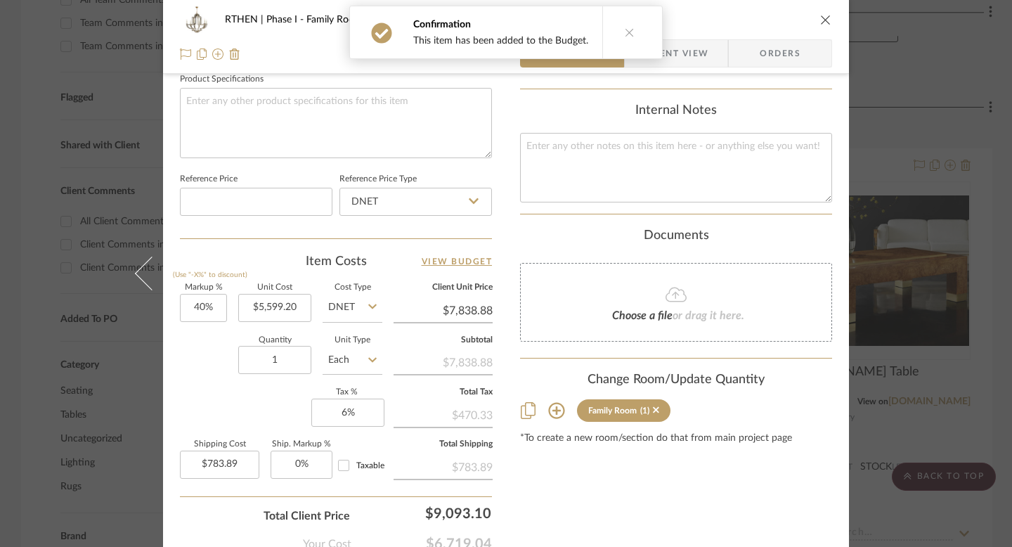
scroll to position [674, 0]
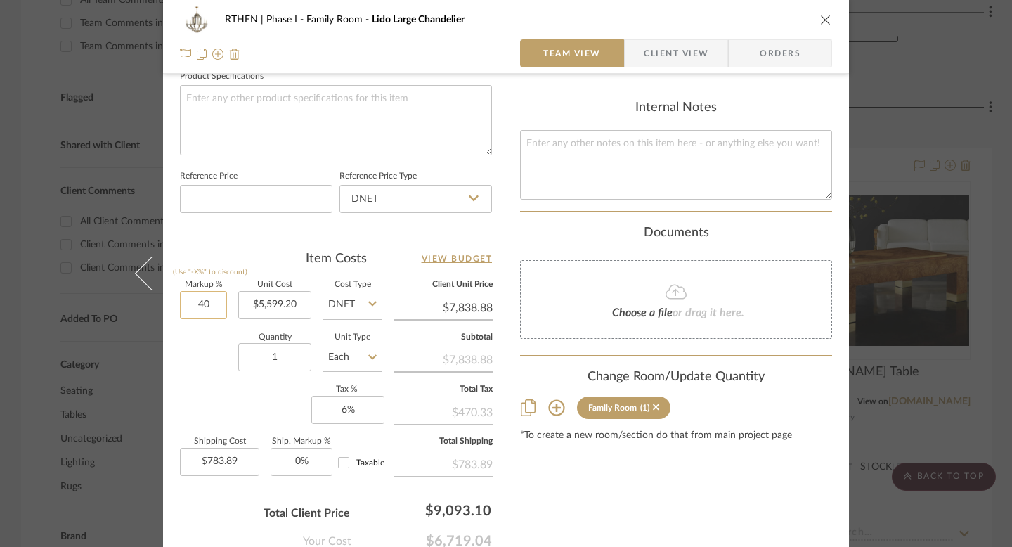
click at [194, 307] on input "40" at bounding box center [203, 305] width 47 height 28
type input "20%"
type input "5599.20"
type input "$6,719.04"
type input "$671.90"
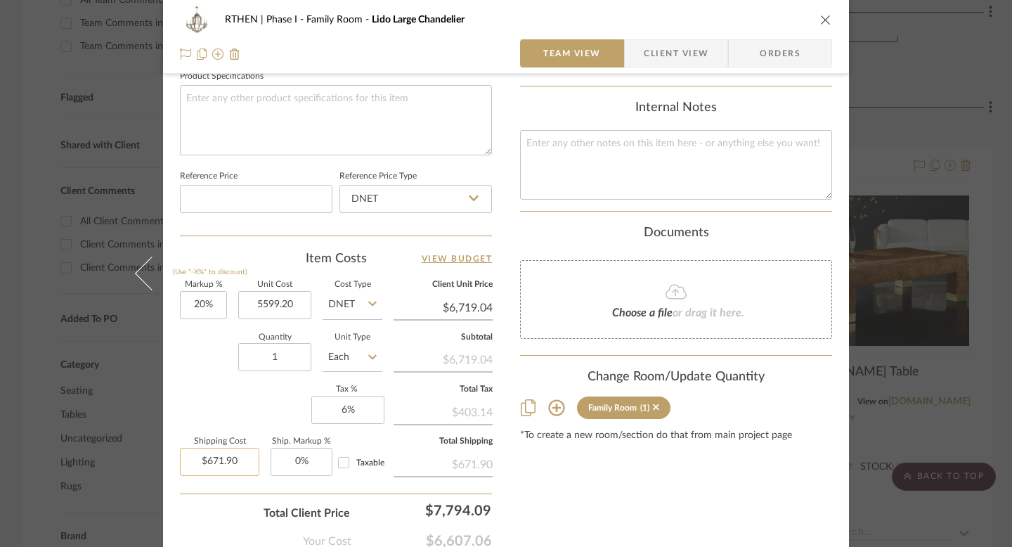
type input "$5,599.20"
type input "671.90"
click at [232, 457] on input "671.90" at bounding box center [219, 462] width 79 height 28
type input "$0.00"
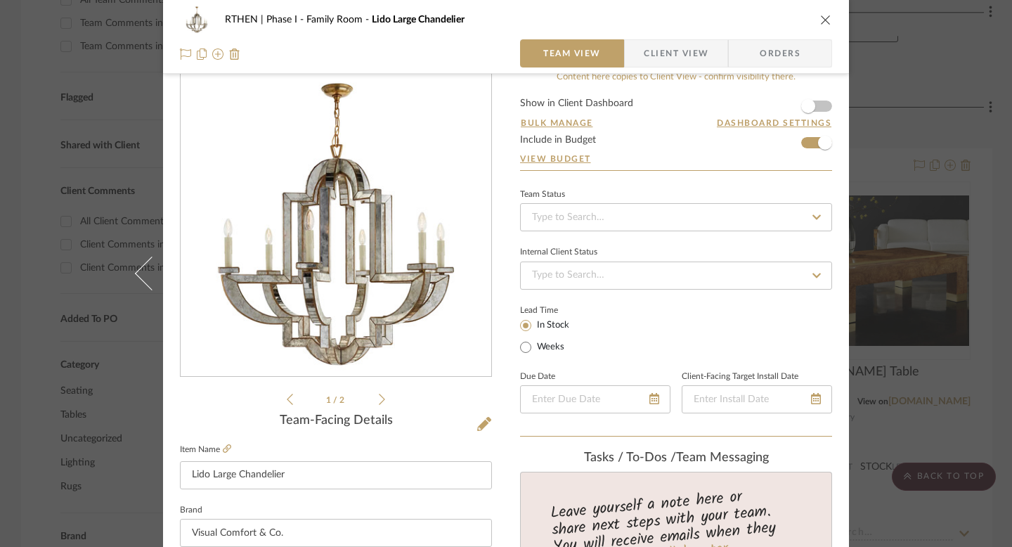
scroll to position [0, 0]
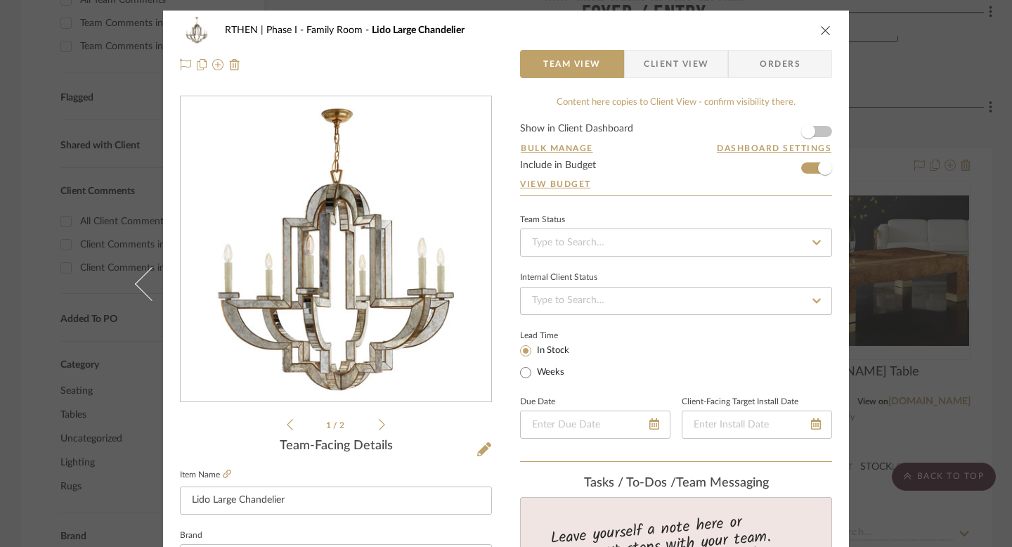
click at [823, 32] on icon "close" at bounding box center [825, 30] width 11 height 11
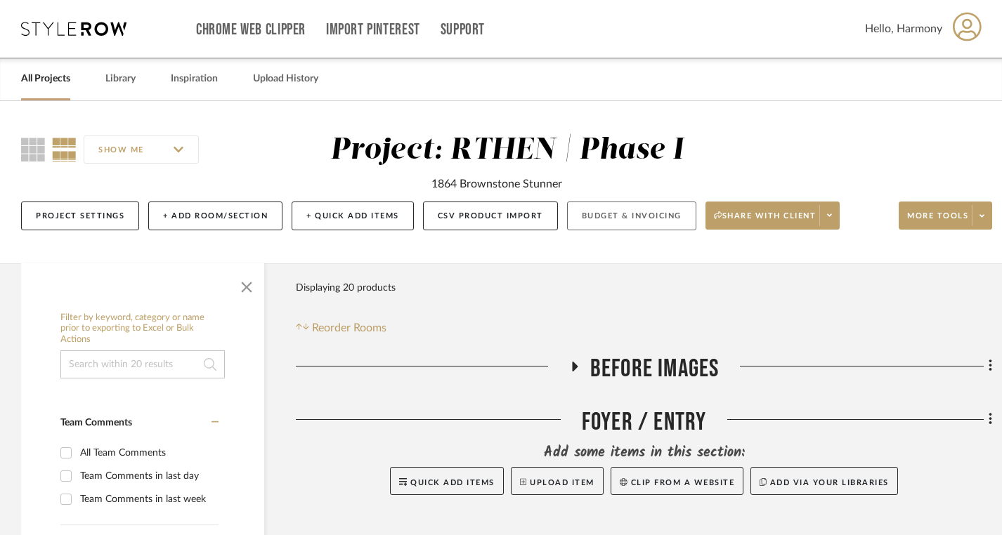
click at [611, 219] on button "Budget & Invoicing" at bounding box center [631, 216] width 129 height 29
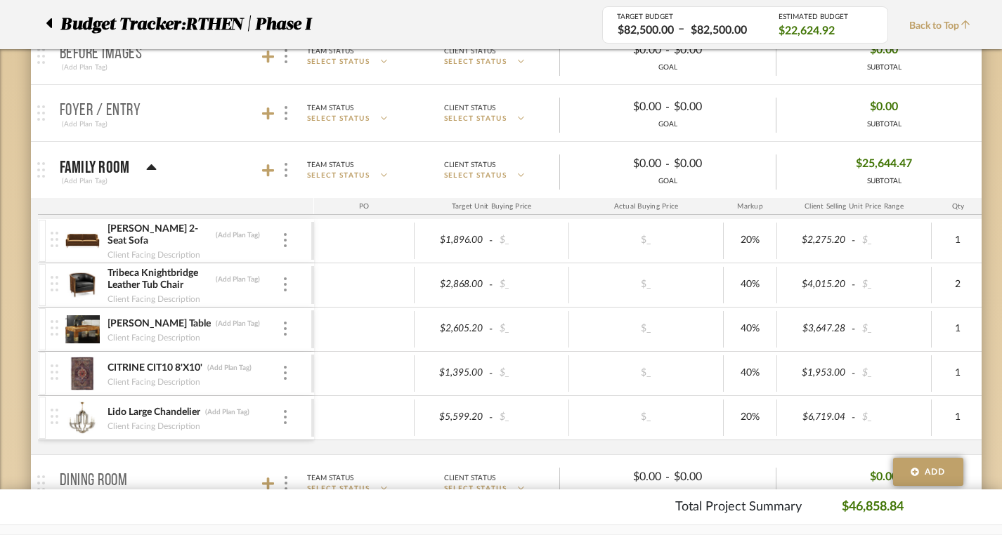
scroll to position [244, 0]
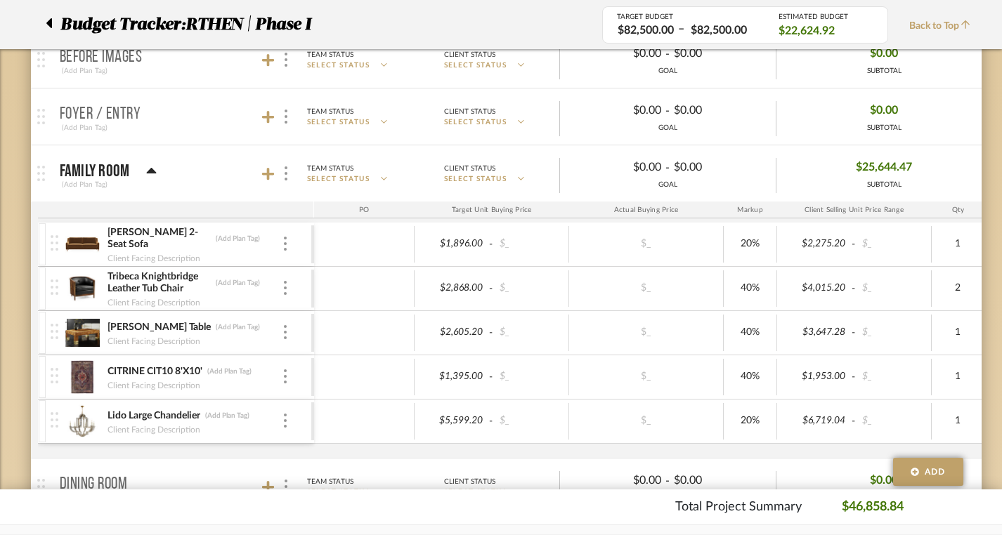
click at [611, 219] on div "PO Target Unit Buying Price Actual Buying Price Markup Client Selling Unit Pric…" at bounding box center [510, 330] width 944 height 256
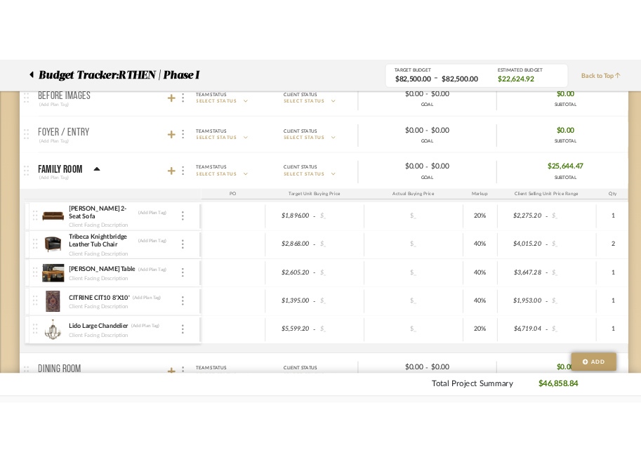
scroll to position [280, 0]
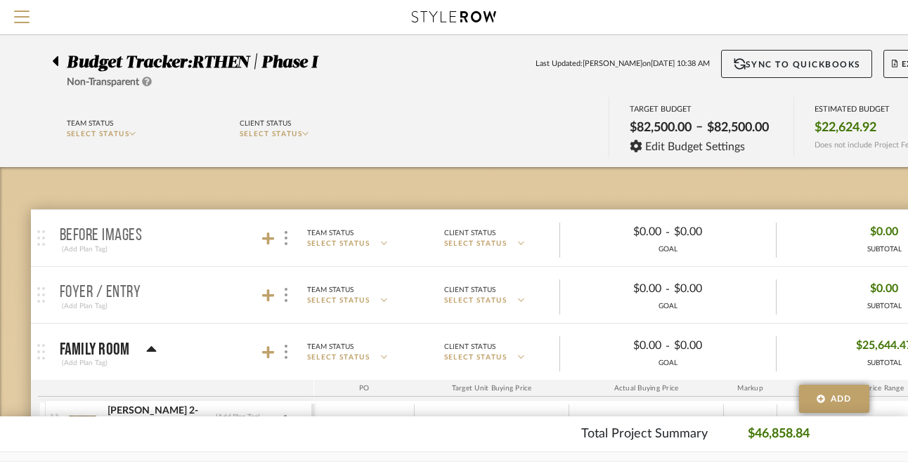
click at [57, 58] on icon at bounding box center [56, 61] width 6 height 10
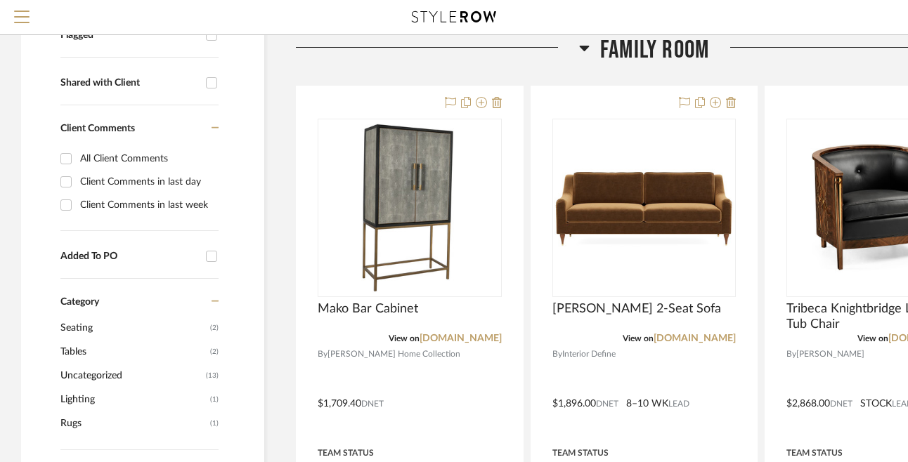
scroll to position [452, 0]
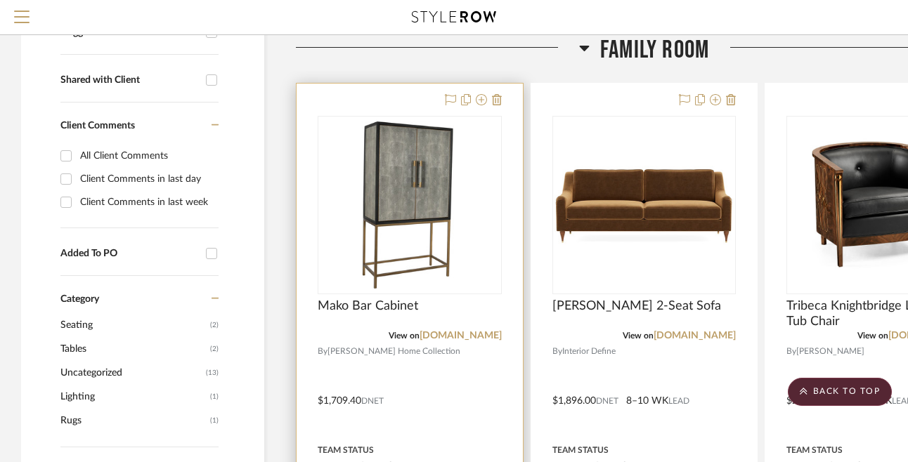
click at [466, 235] on div "0" at bounding box center [409, 205] width 183 height 177
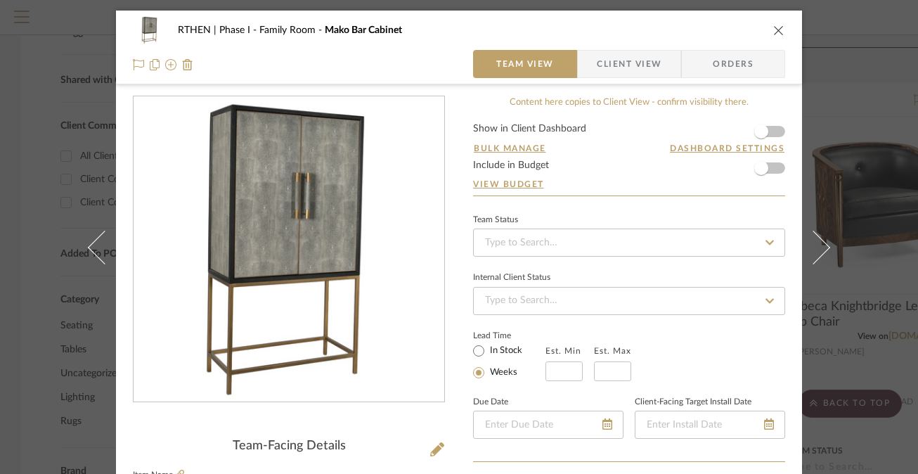
scroll to position [6, 0]
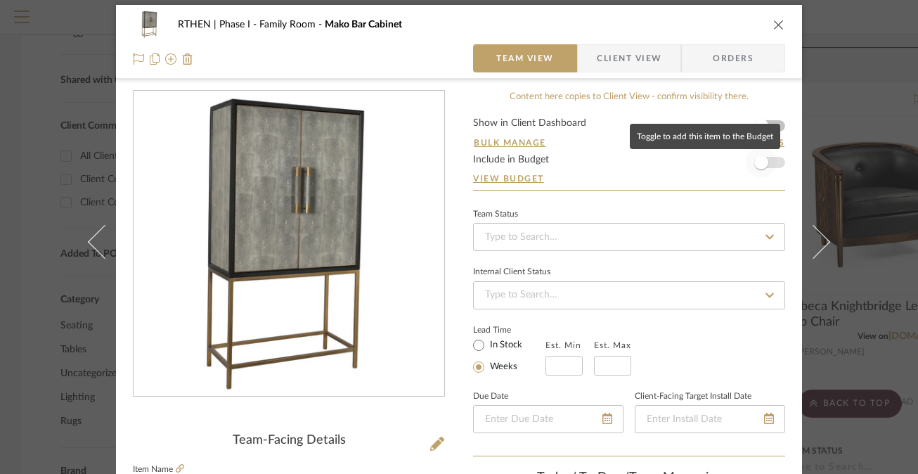
click at [759, 163] on span "button" at bounding box center [761, 162] width 14 height 14
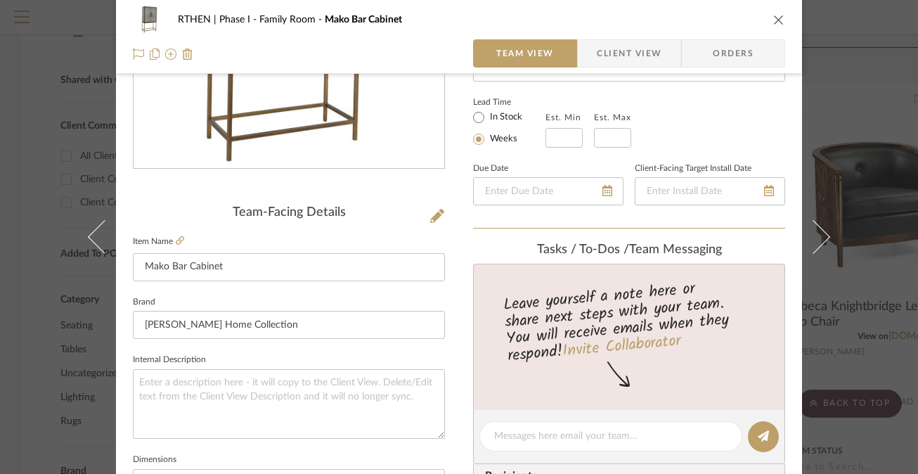
scroll to position [0, 0]
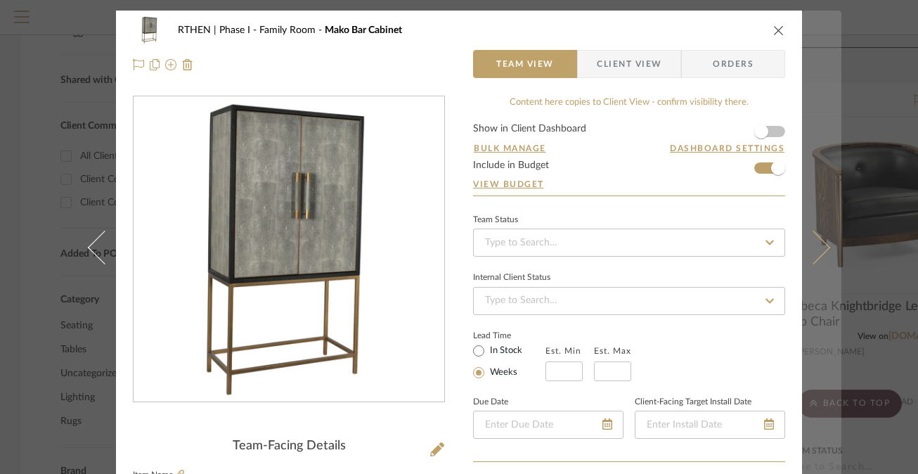
click at [819, 249] on icon at bounding box center [813, 247] width 34 height 34
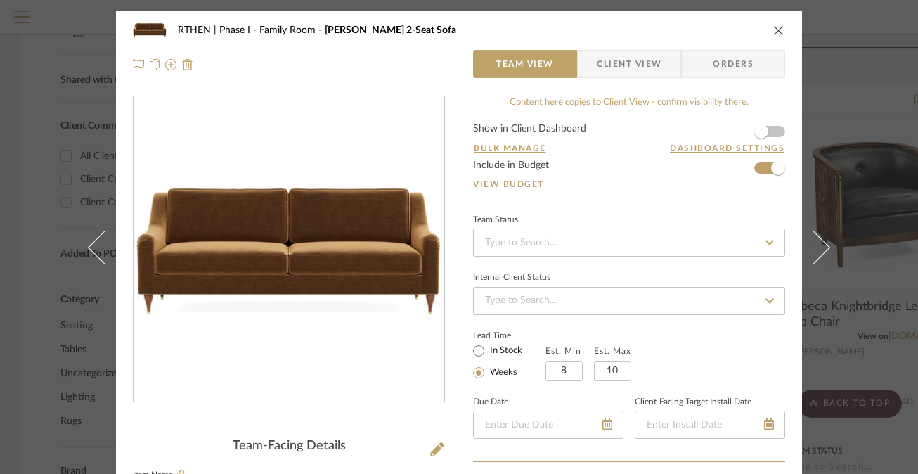
click at [773, 32] on icon "close" at bounding box center [778, 30] width 11 height 11
